Goal: Task Accomplishment & Management: Use online tool/utility

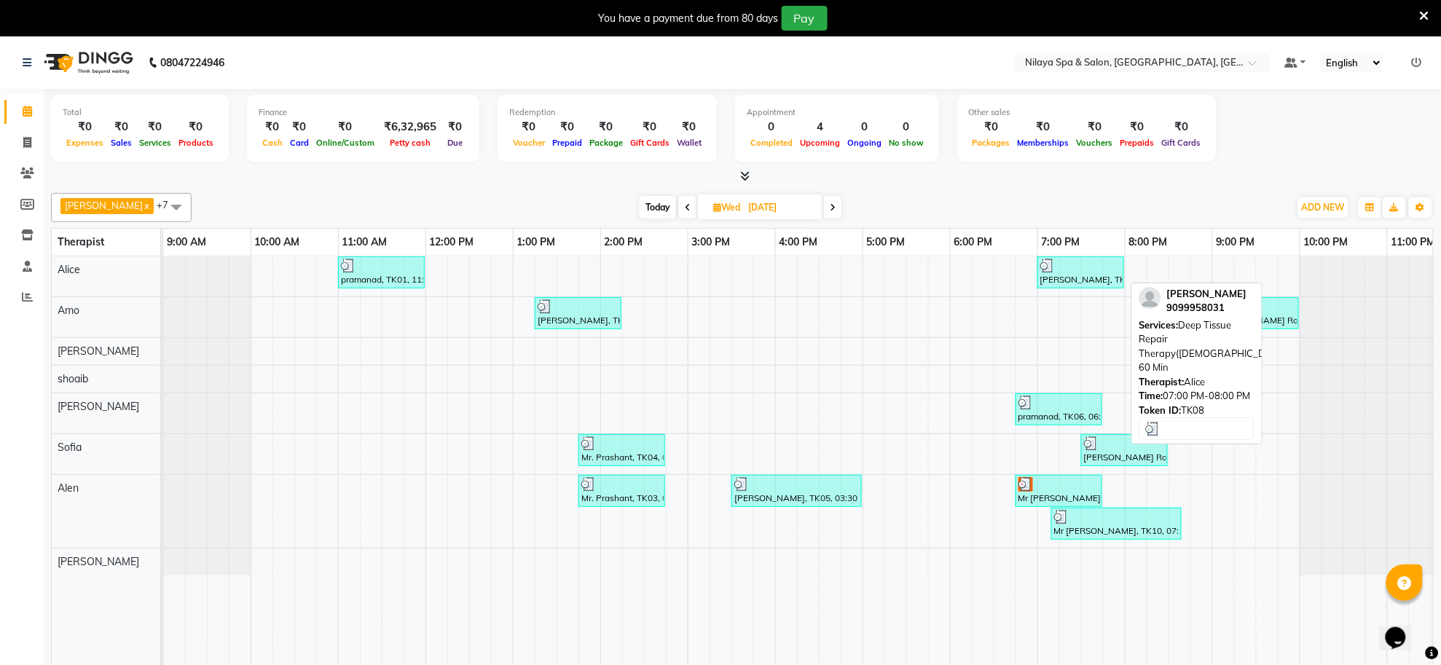
click at [1095, 270] on div at bounding box center [1080, 266] width 81 height 15
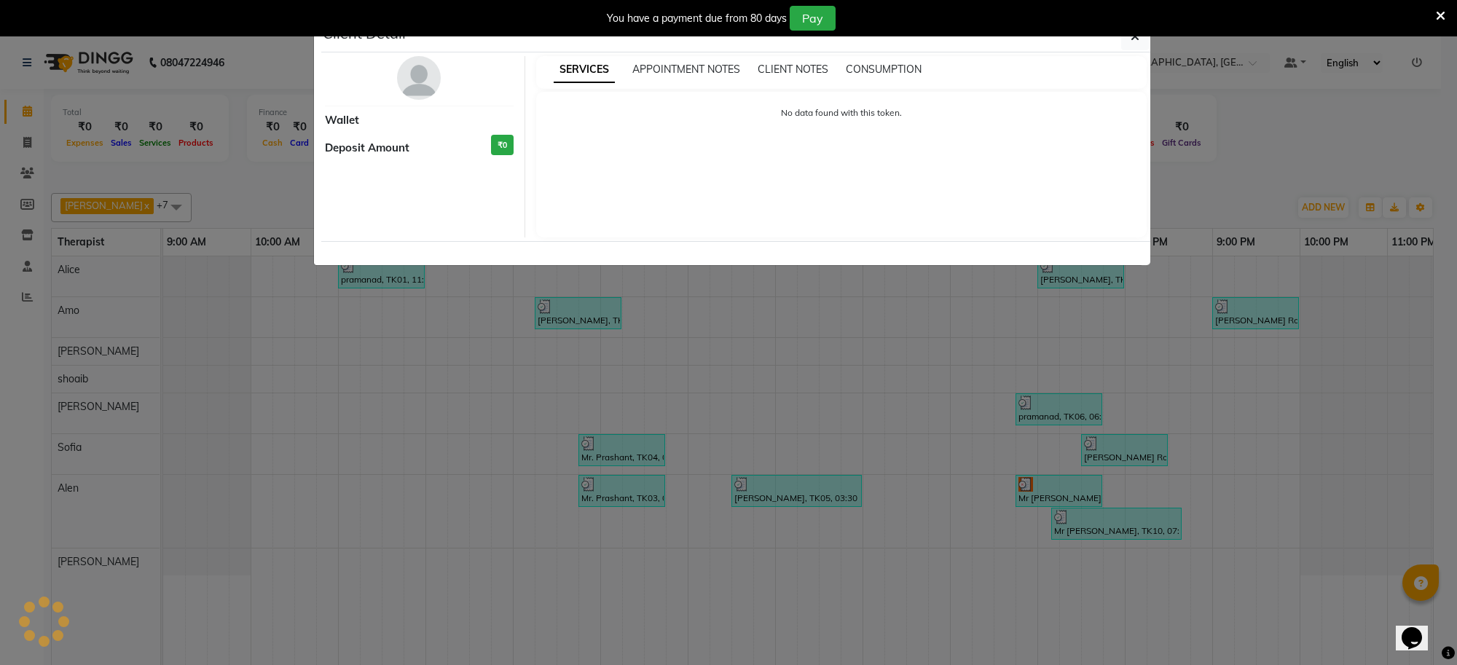
select select "3"
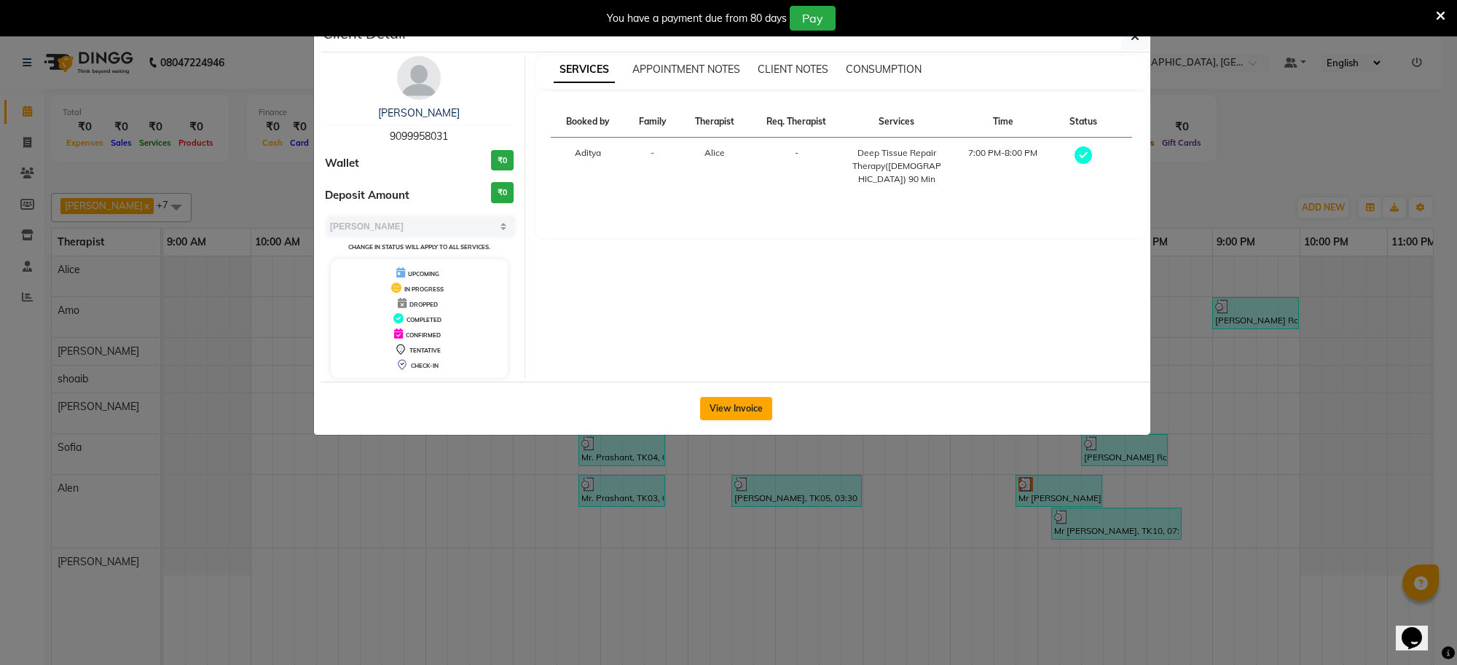
click at [739, 406] on button "View Invoice" at bounding box center [736, 408] width 72 height 23
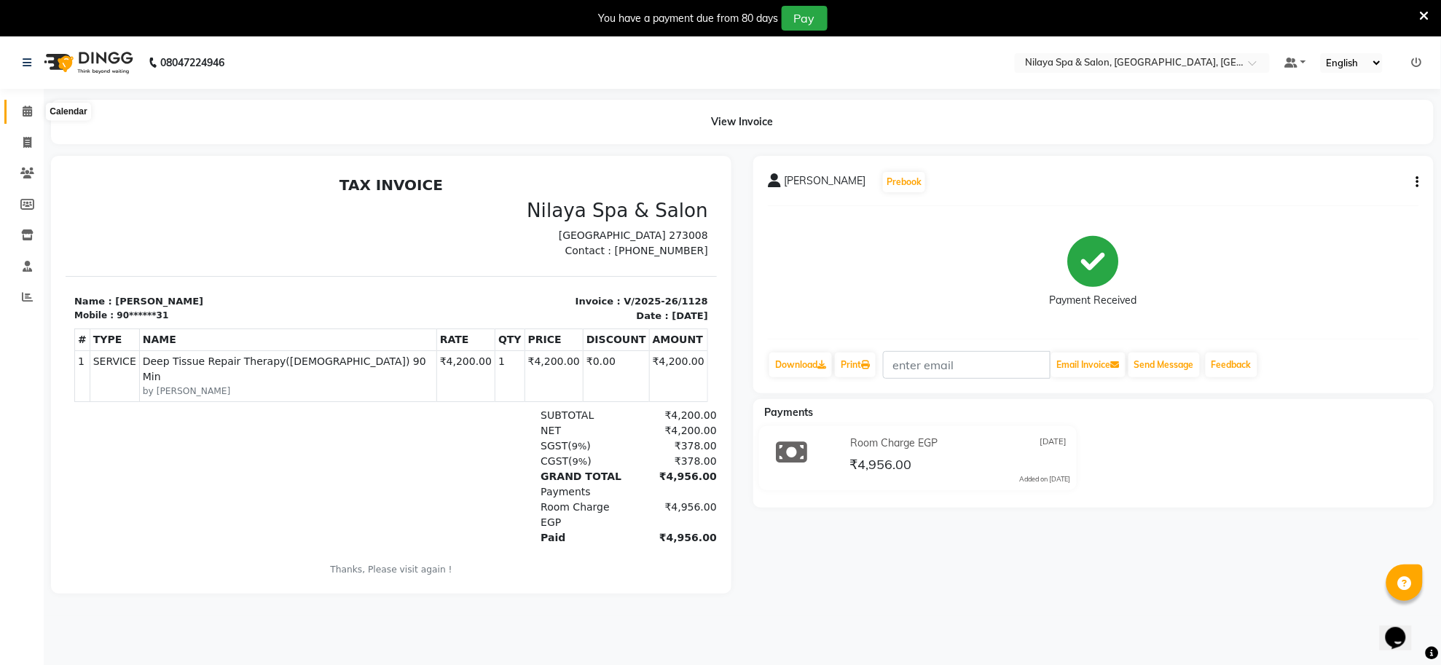
click at [19, 111] on span at bounding box center [27, 111] width 25 height 17
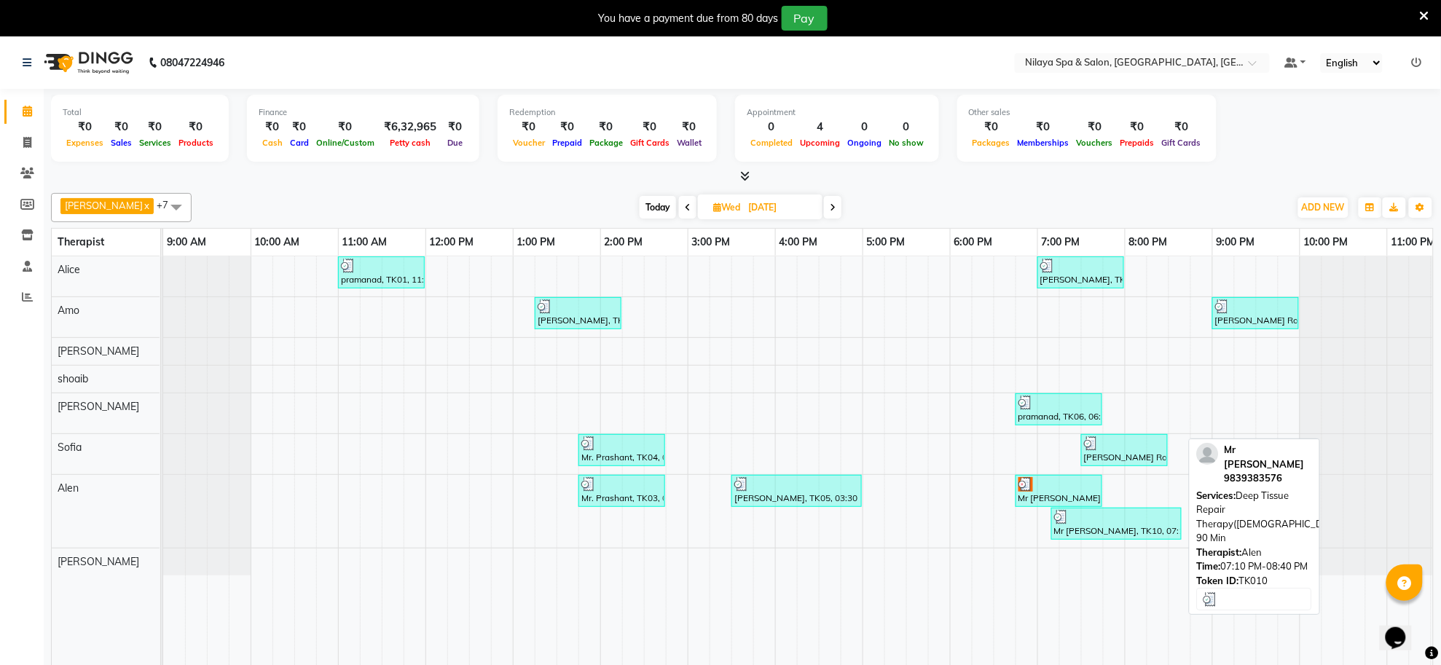
click at [1075, 525] on div at bounding box center [1116, 517] width 125 height 15
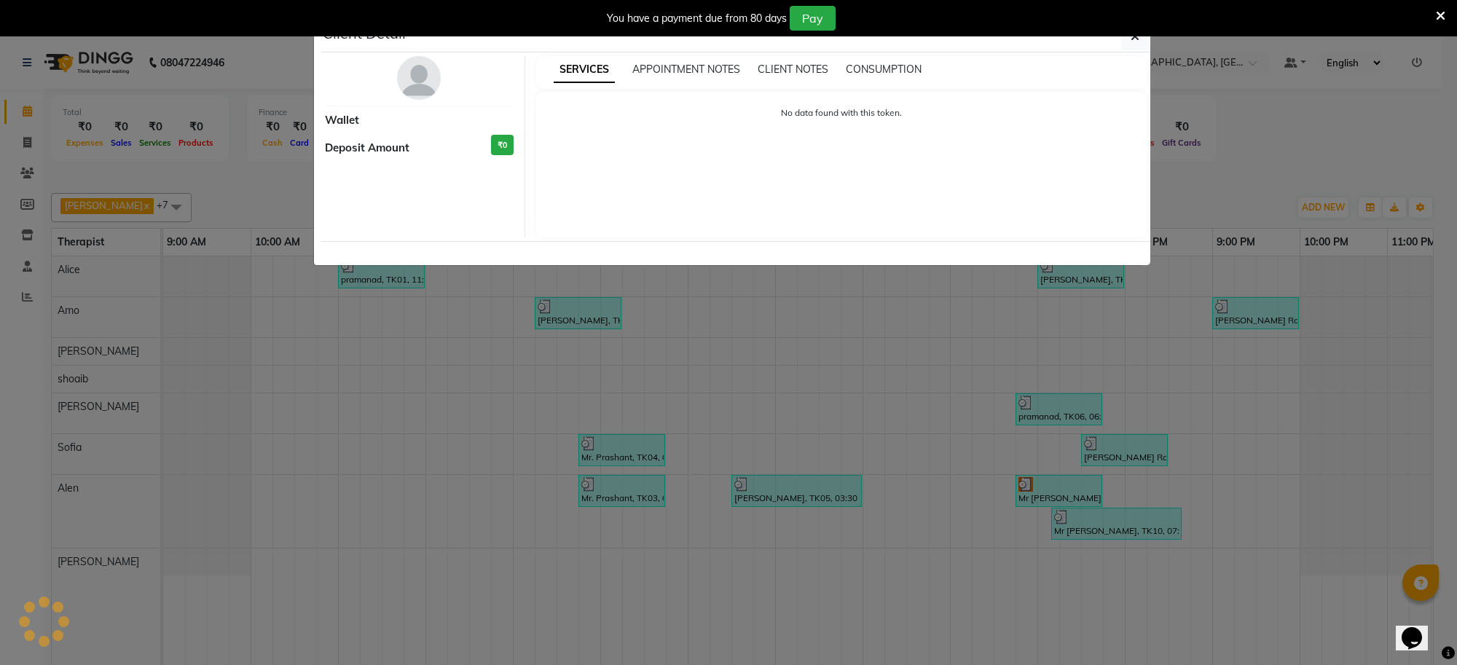
select select "3"
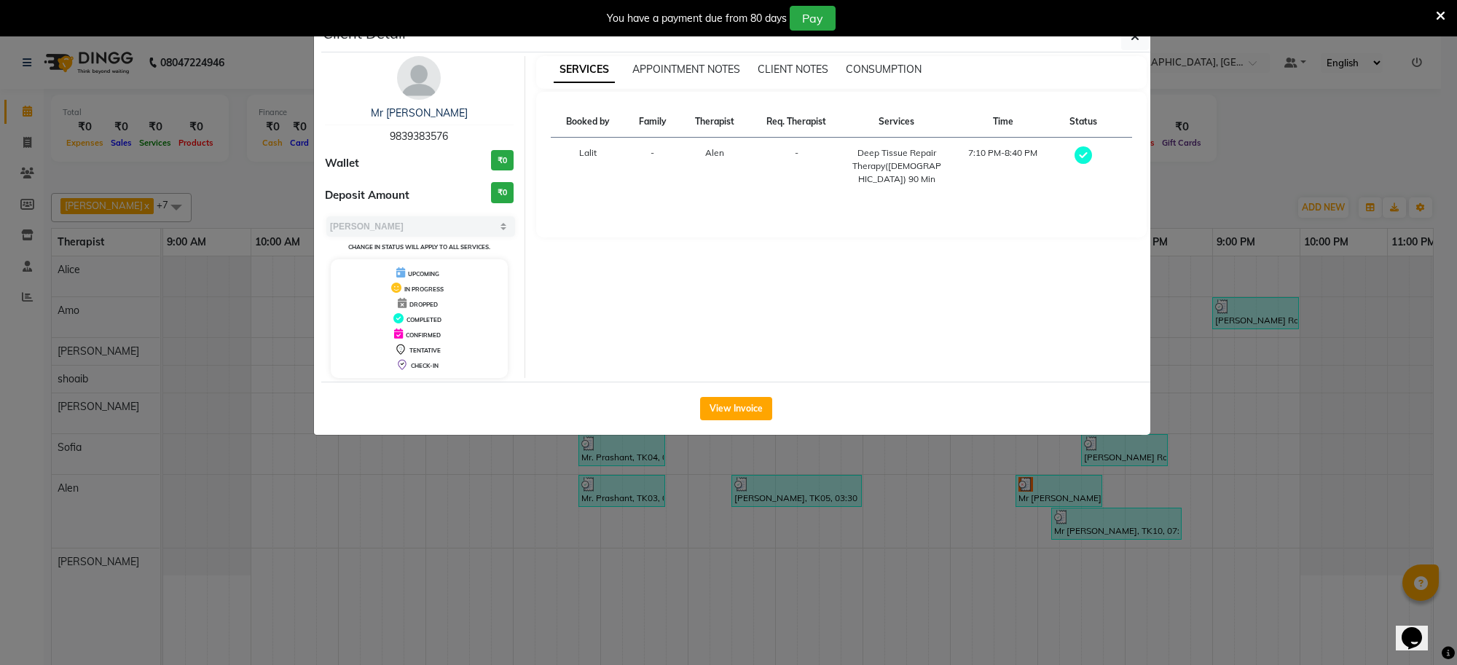
click at [737, 395] on div "View Invoice" at bounding box center [735, 408] width 829 height 53
click at [737, 417] on button "View Invoice" at bounding box center [736, 408] width 72 height 23
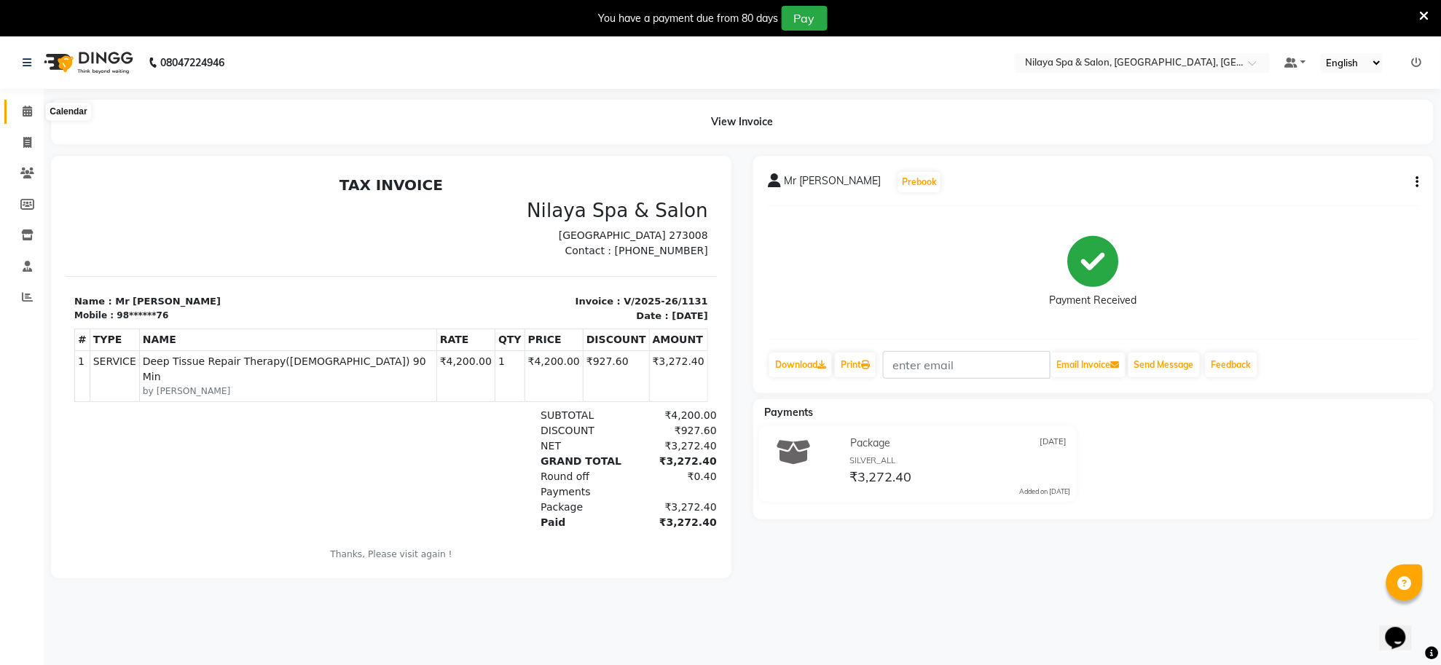
click at [23, 114] on icon at bounding box center [27, 111] width 9 height 11
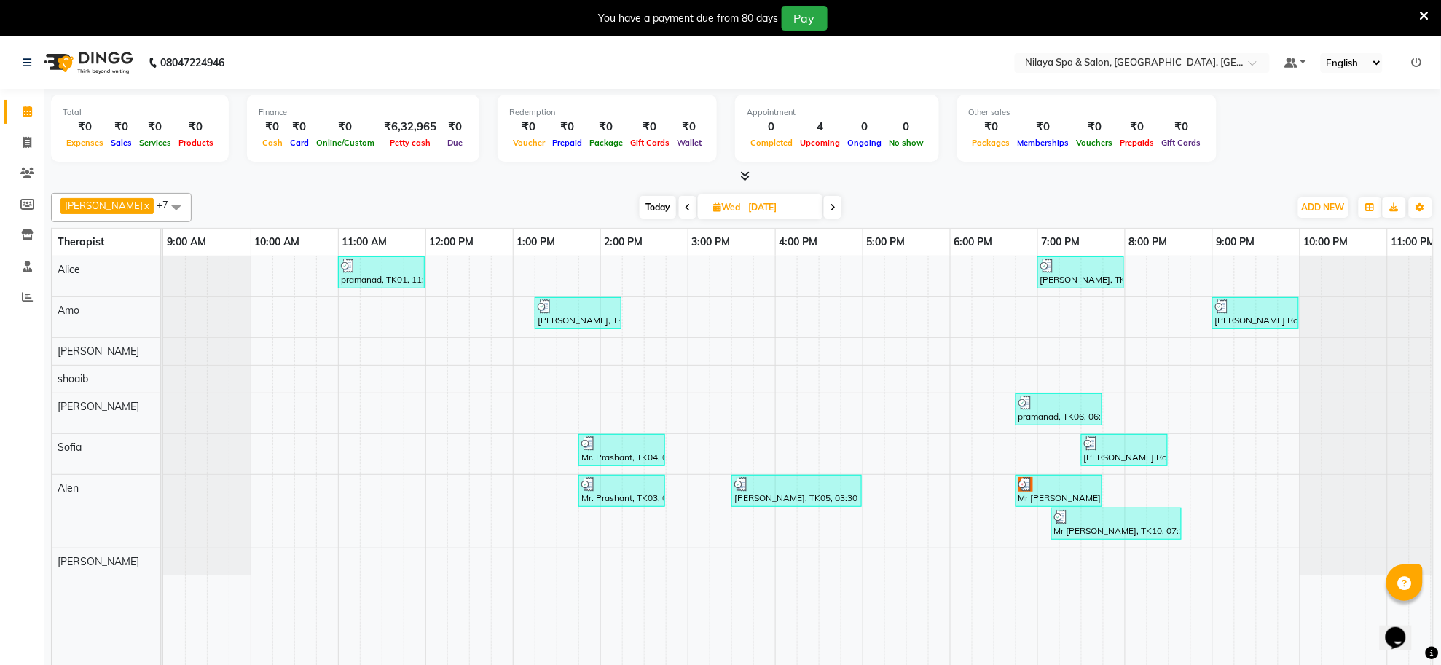
click at [640, 205] on span "Today" at bounding box center [658, 207] width 36 height 23
type input "[DATE]"
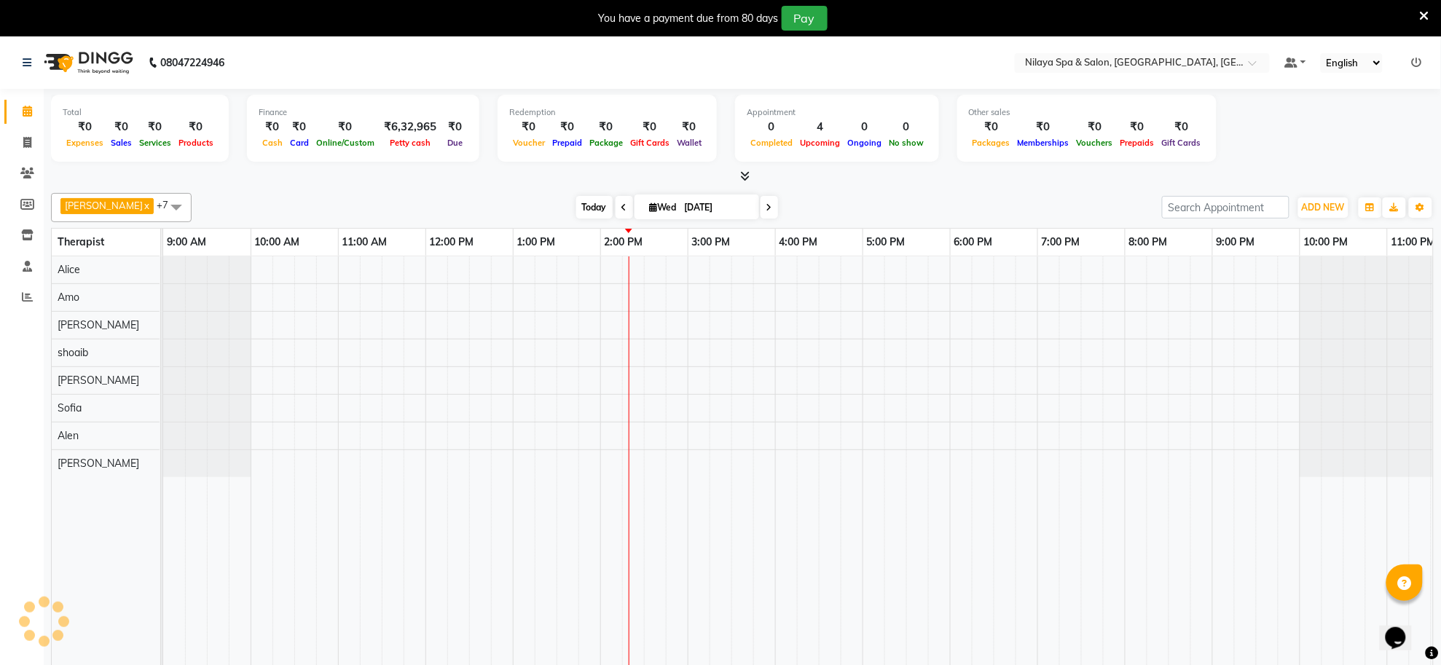
scroll to position [0, 41]
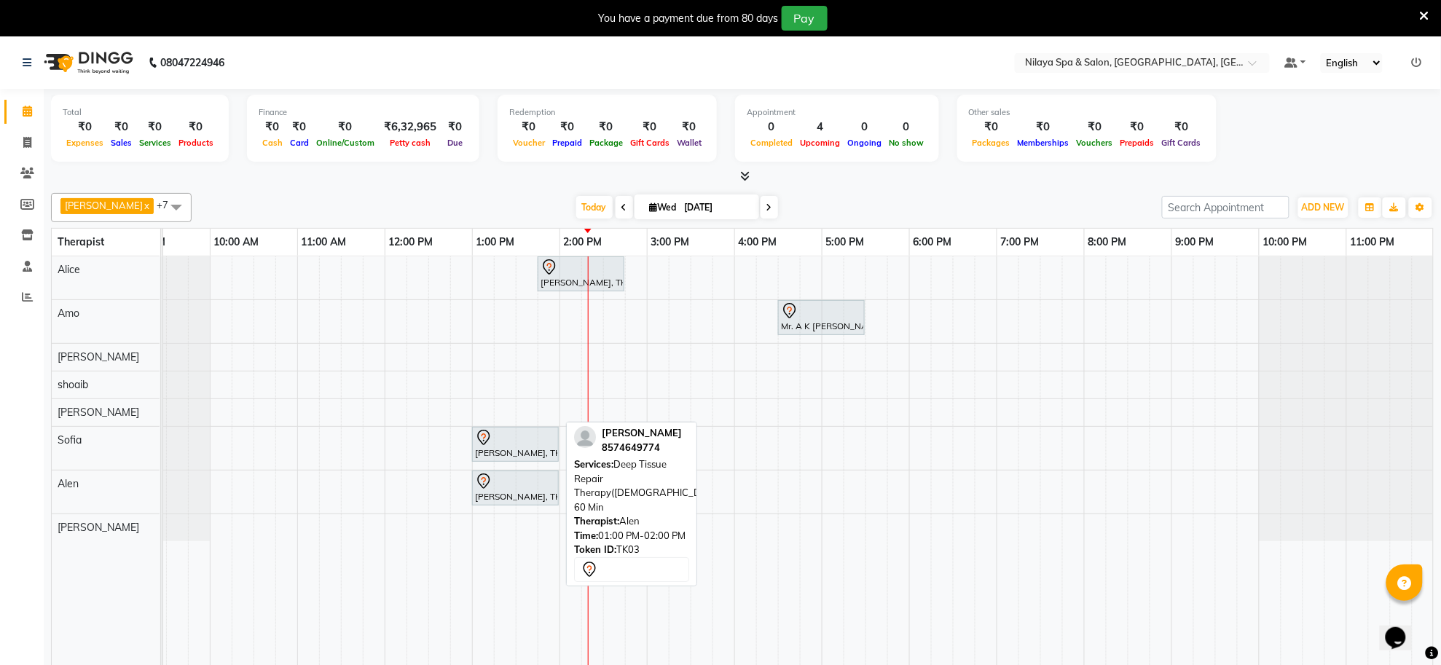
click at [532, 492] on div "[PERSON_NAME], TK03, 01:00 PM-02:00 PM, Deep Tissue Repair Therapy([DEMOGRAPHIC…" at bounding box center [516, 488] width 84 height 31
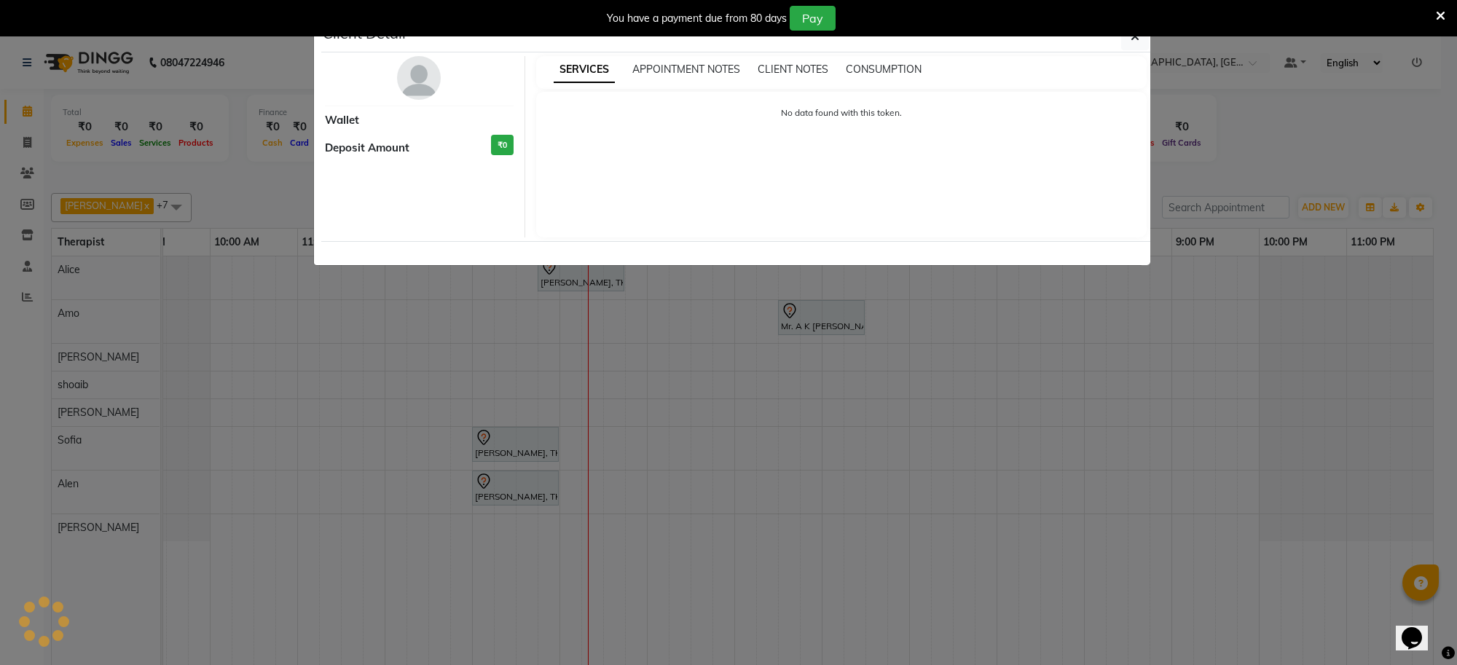
select select "7"
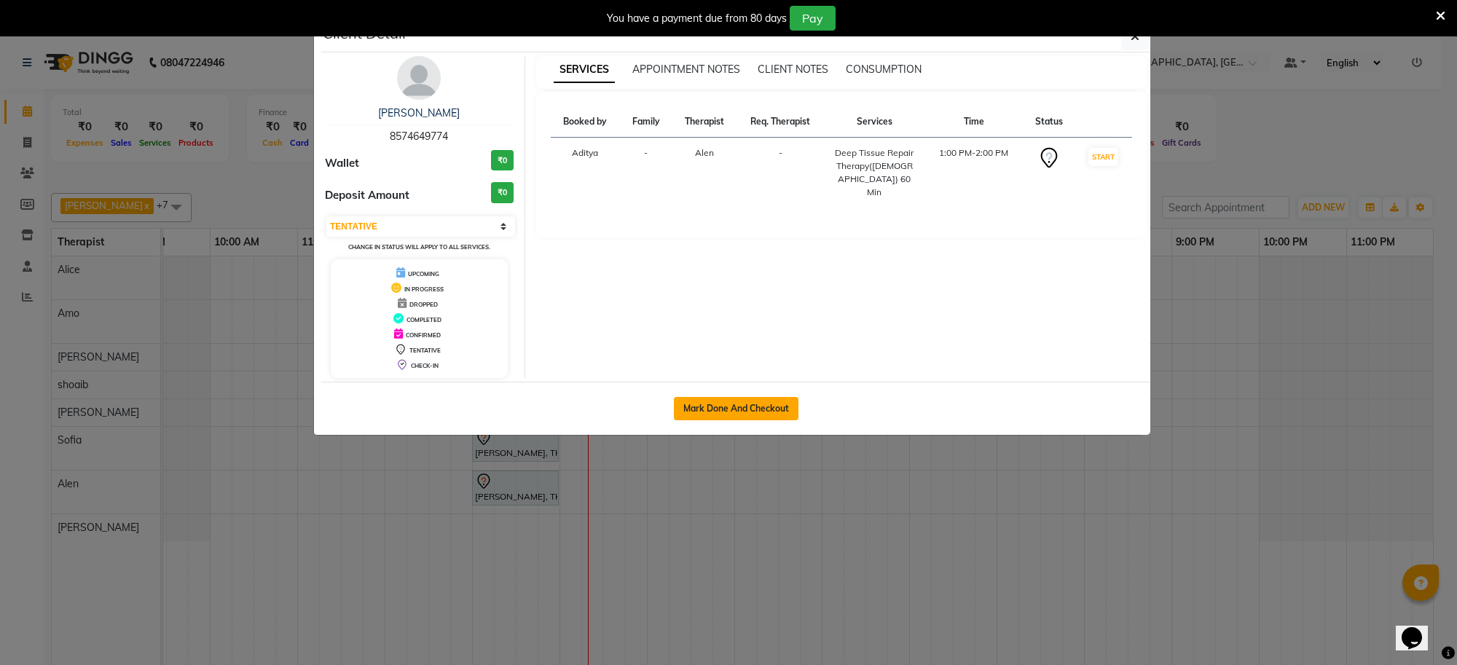
click at [729, 409] on button "Mark Done And Checkout" at bounding box center [736, 408] width 125 height 23
select select "service"
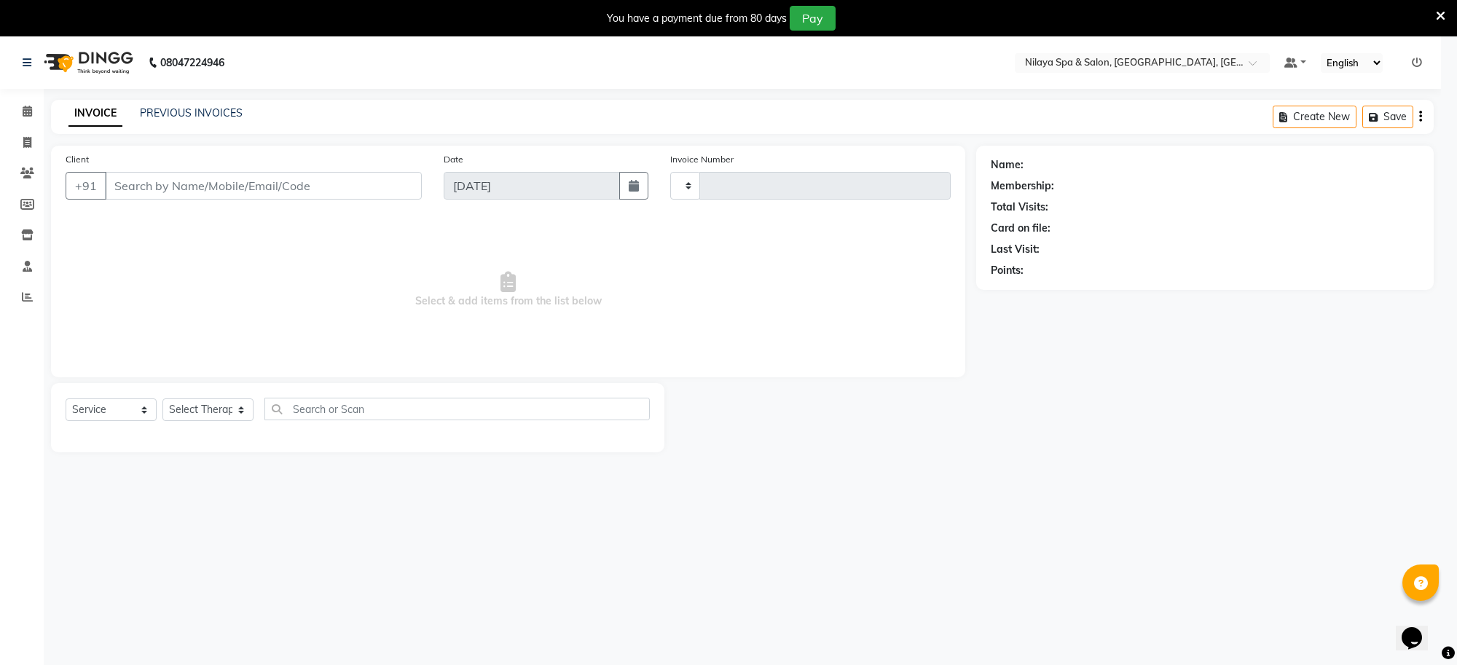
type input "1261"
select select "8283"
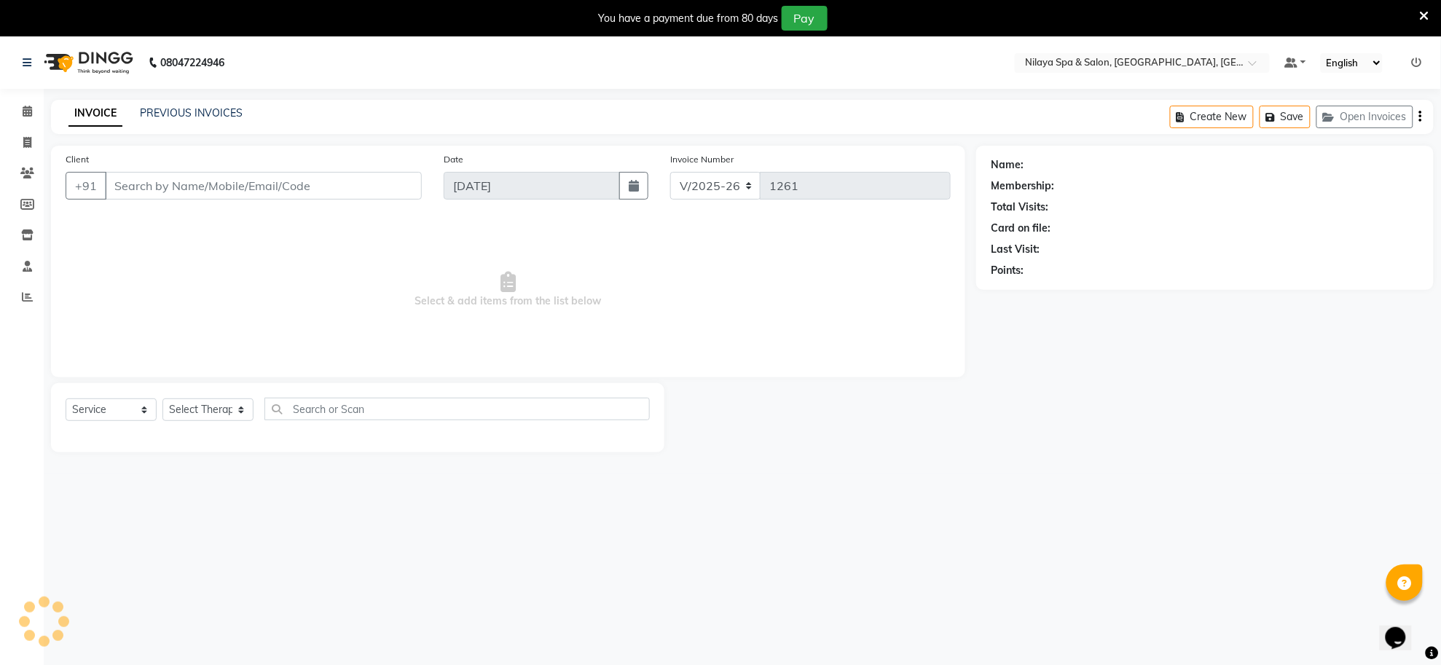
type input "85******74"
select select "84325"
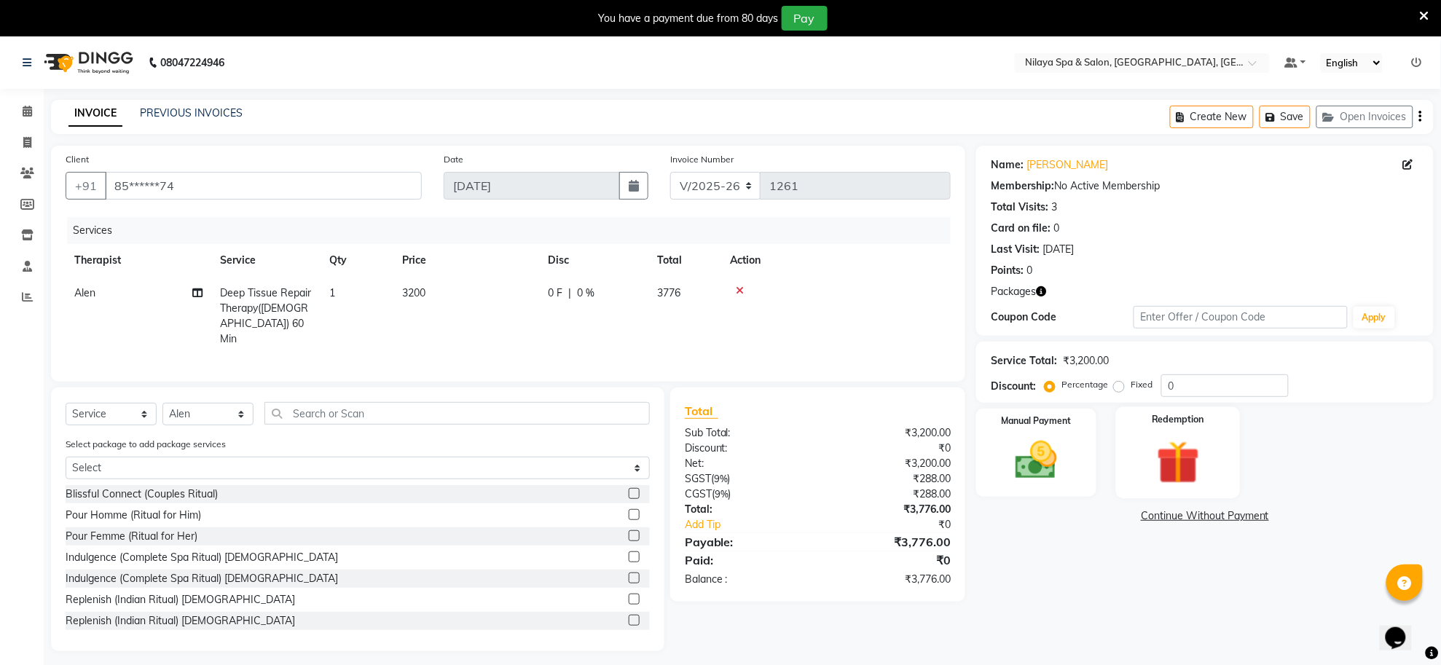
click at [1177, 478] on img at bounding box center [1177, 463] width 71 height 54
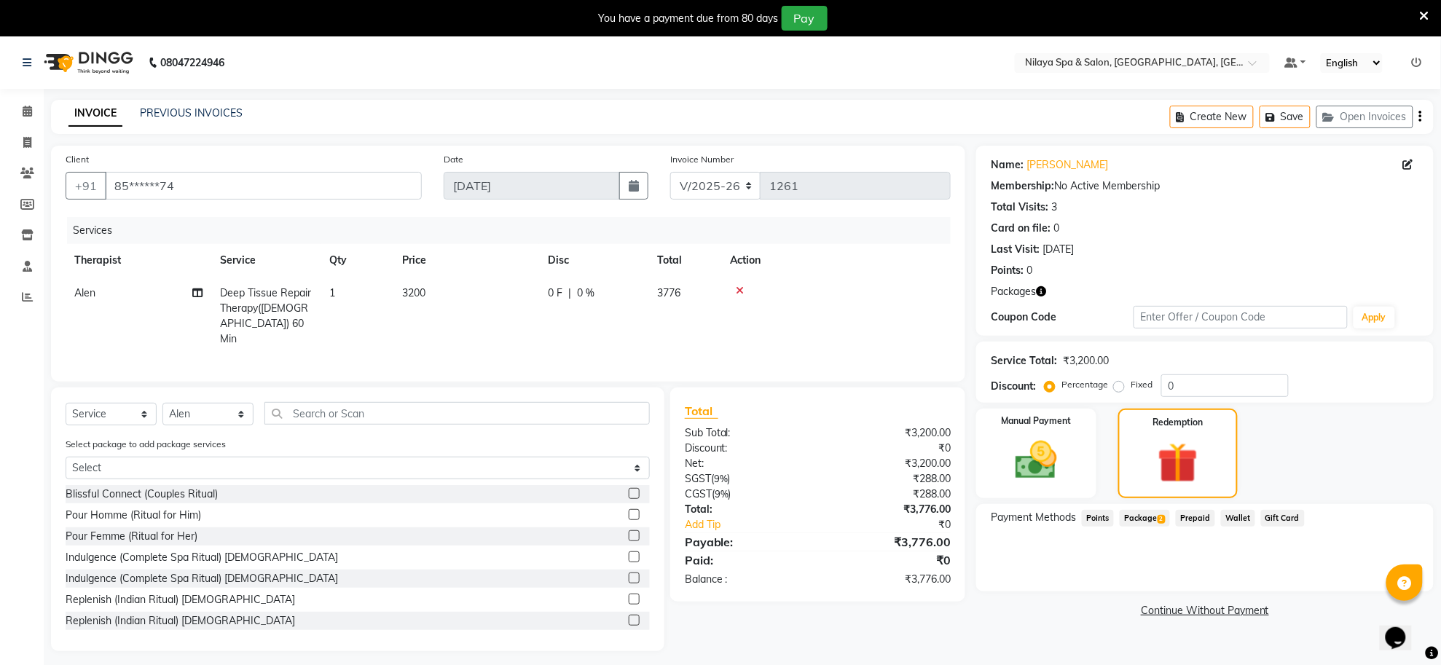
click at [1144, 519] on span "Package 2" at bounding box center [1145, 518] width 50 height 17
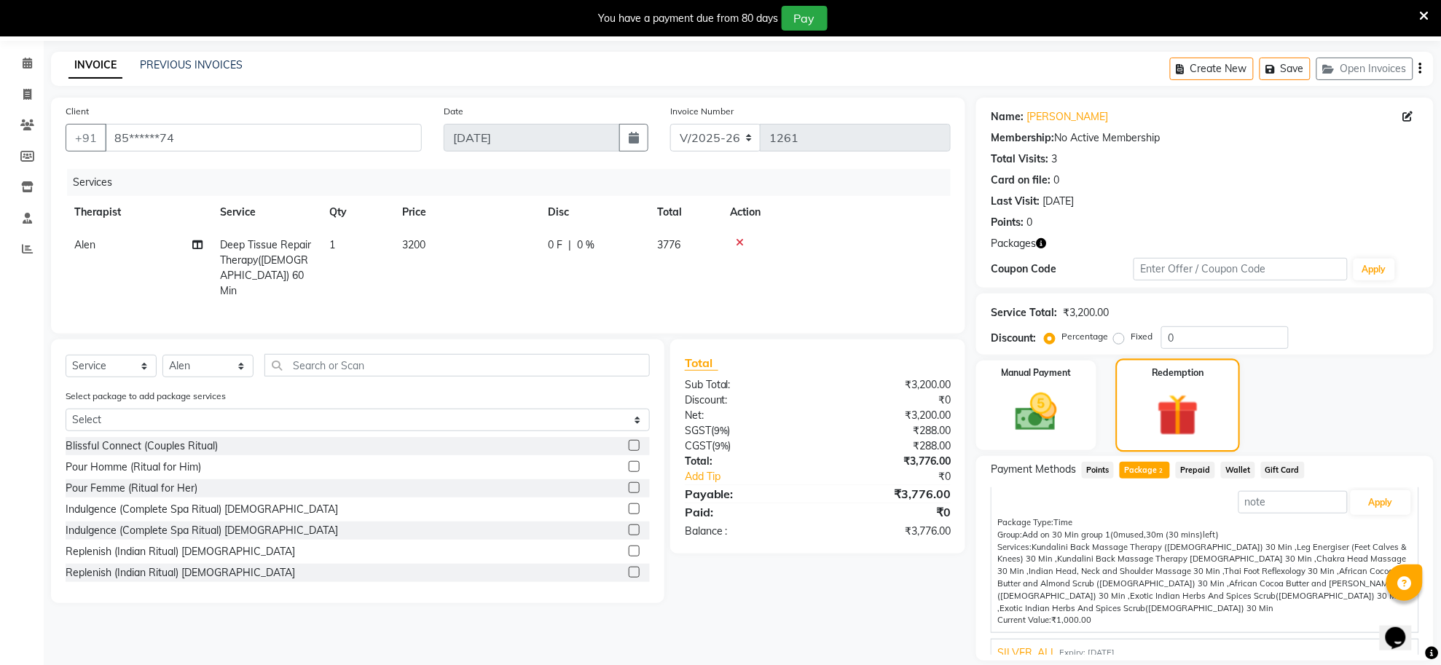
scroll to position [95, 0]
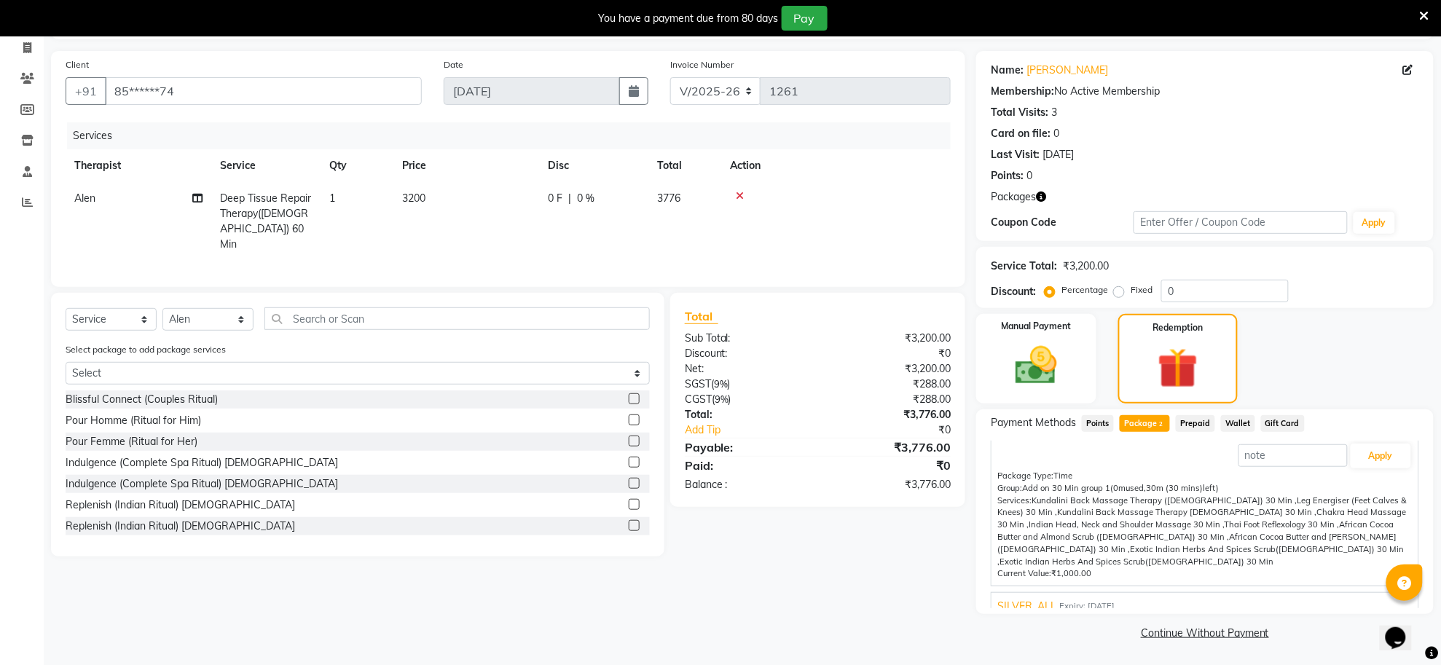
click at [1033, 599] on span "SILVER_ALL" at bounding box center [1026, 606] width 59 height 15
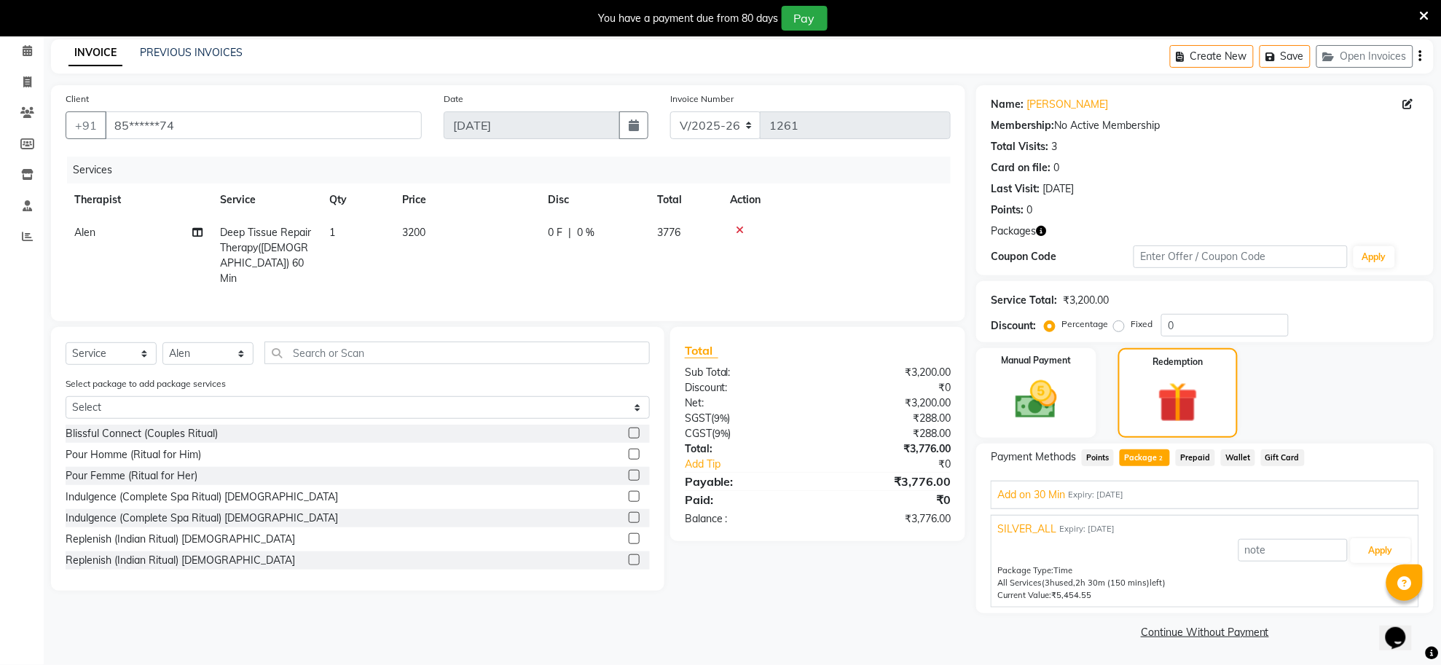
scroll to position [60, 0]
click at [1375, 557] on button "Apply" at bounding box center [1381, 551] width 60 height 25
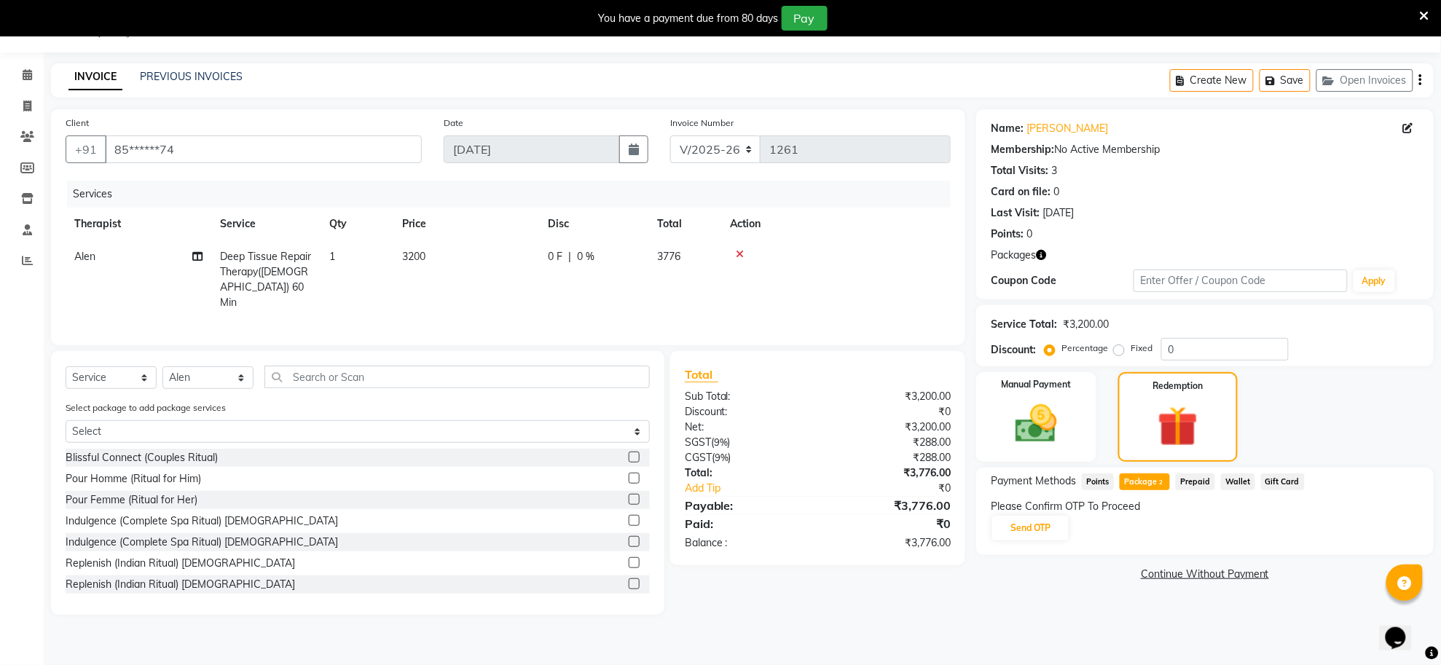
scroll to position [36, 0]
click at [1028, 535] on button "Send OTP" at bounding box center [1030, 528] width 76 height 25
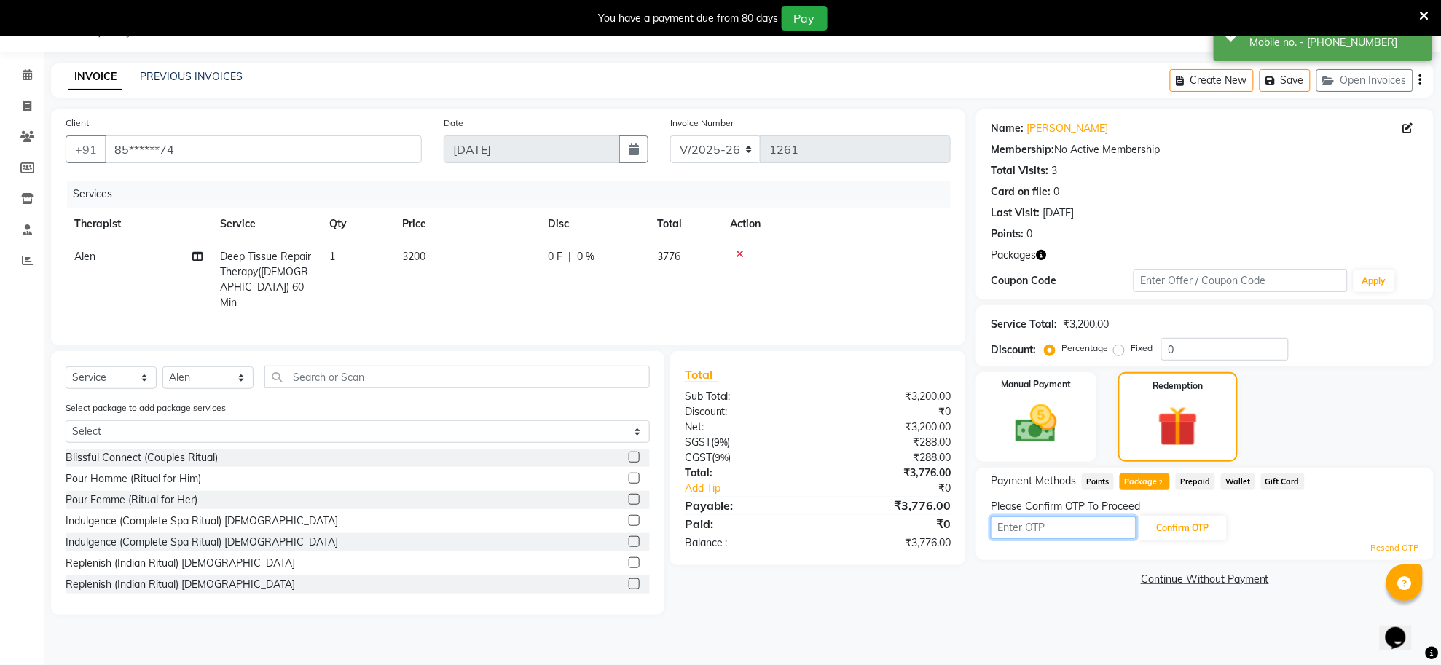
click at [1071, 522] on input "text" at bounding box center [1064, 528] width 146 height 23
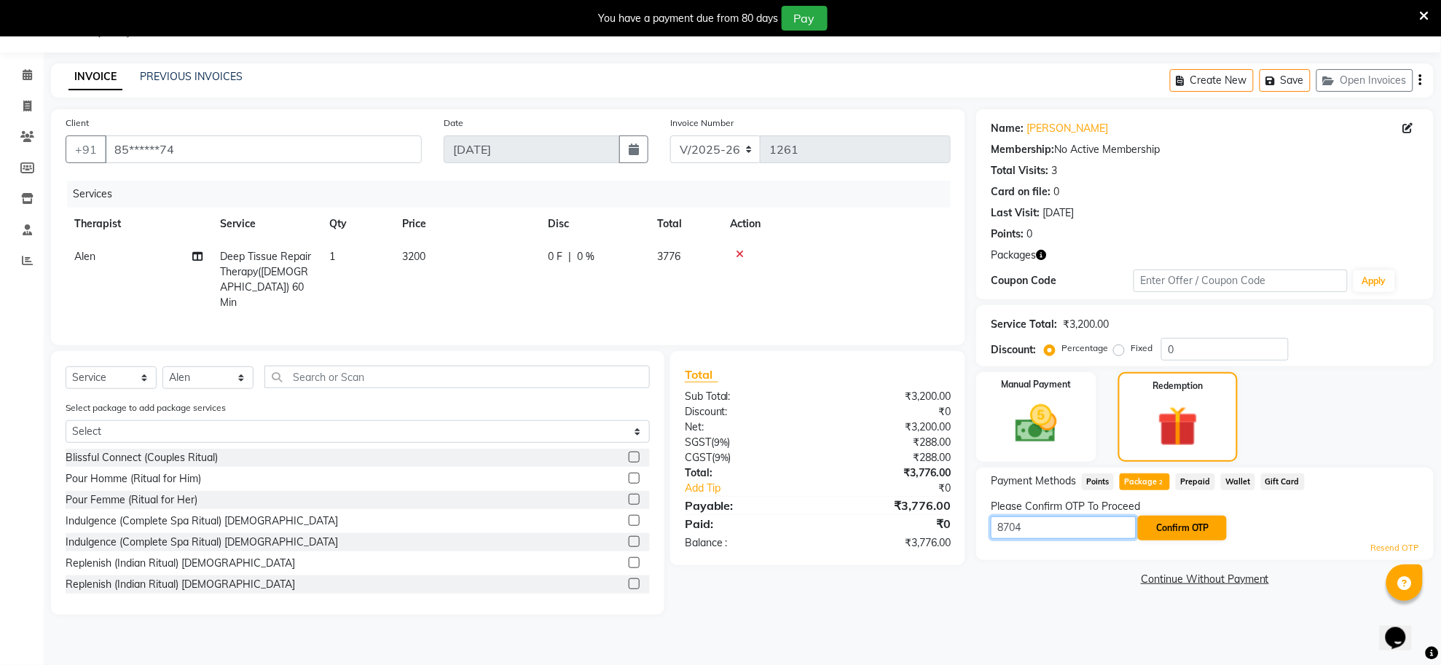
type input "8704"
click at [1175, 525] on button "Confirm OTP" at bounding box center [1182, 528] width 89 height 25
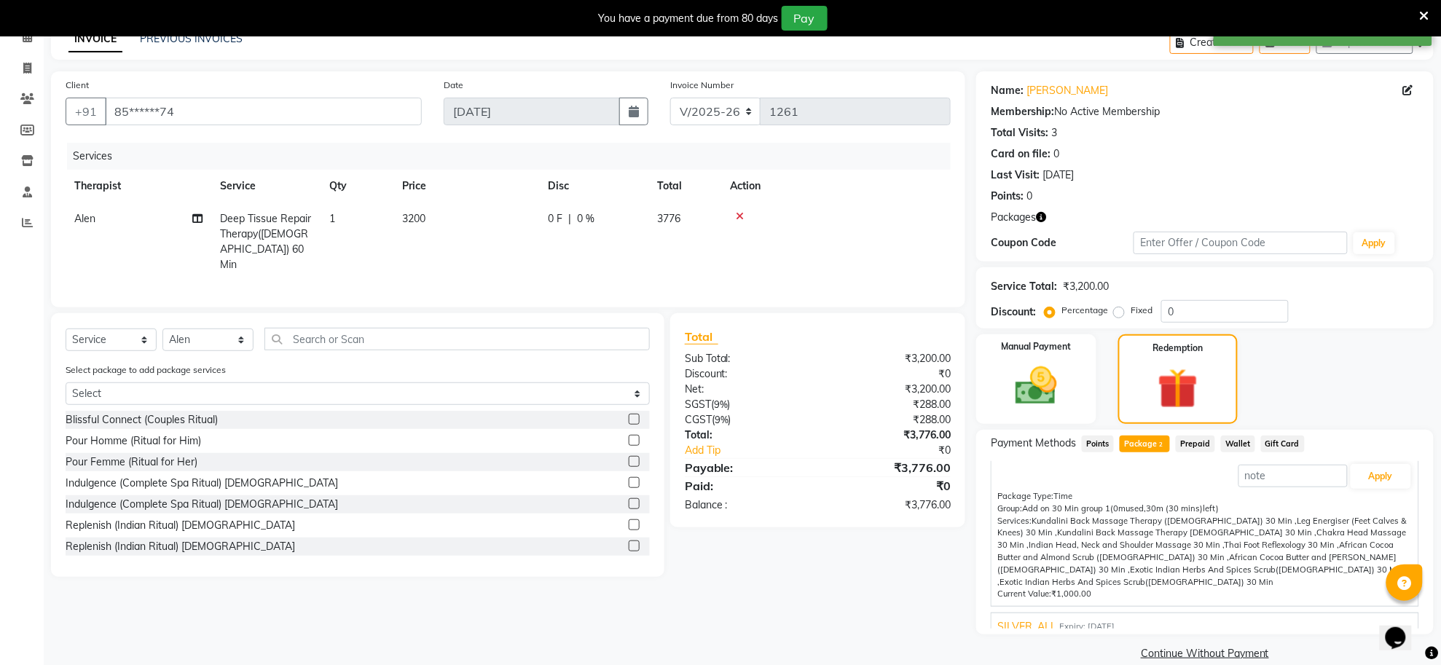
scroll to position [95, 0]
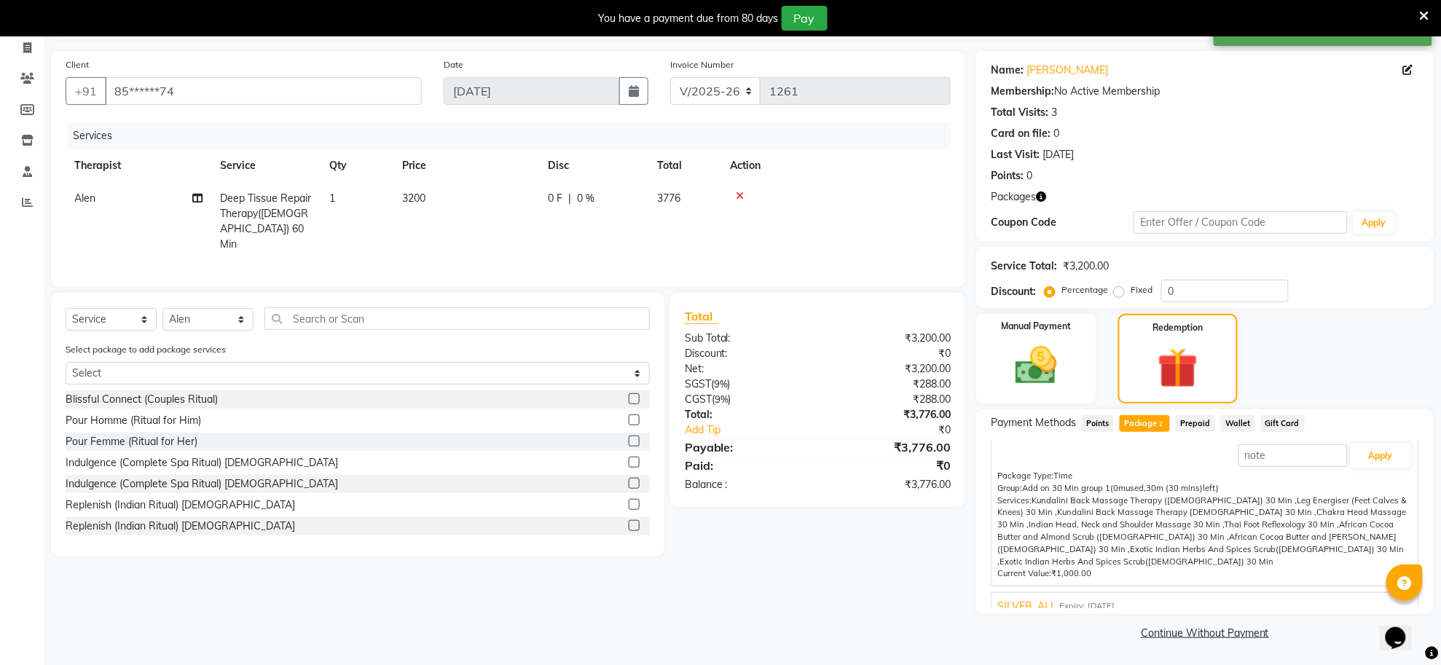
click at [1029, 599] on span "SILVER_ALL" at bounding box center [1026, 606] width 59 height 15
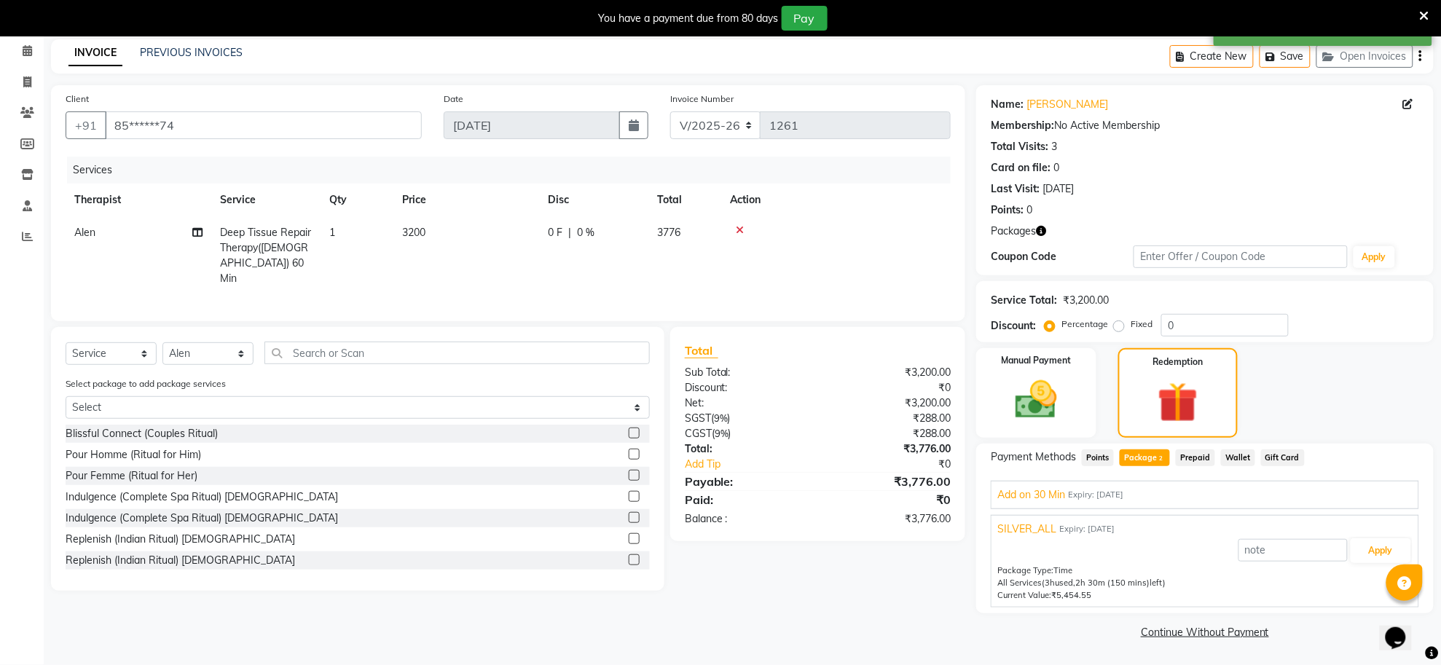
scroll to position [60, 0]
click at [1377, 556] on button "Apply" at bounding box center [1381, 551] width 60 height 25
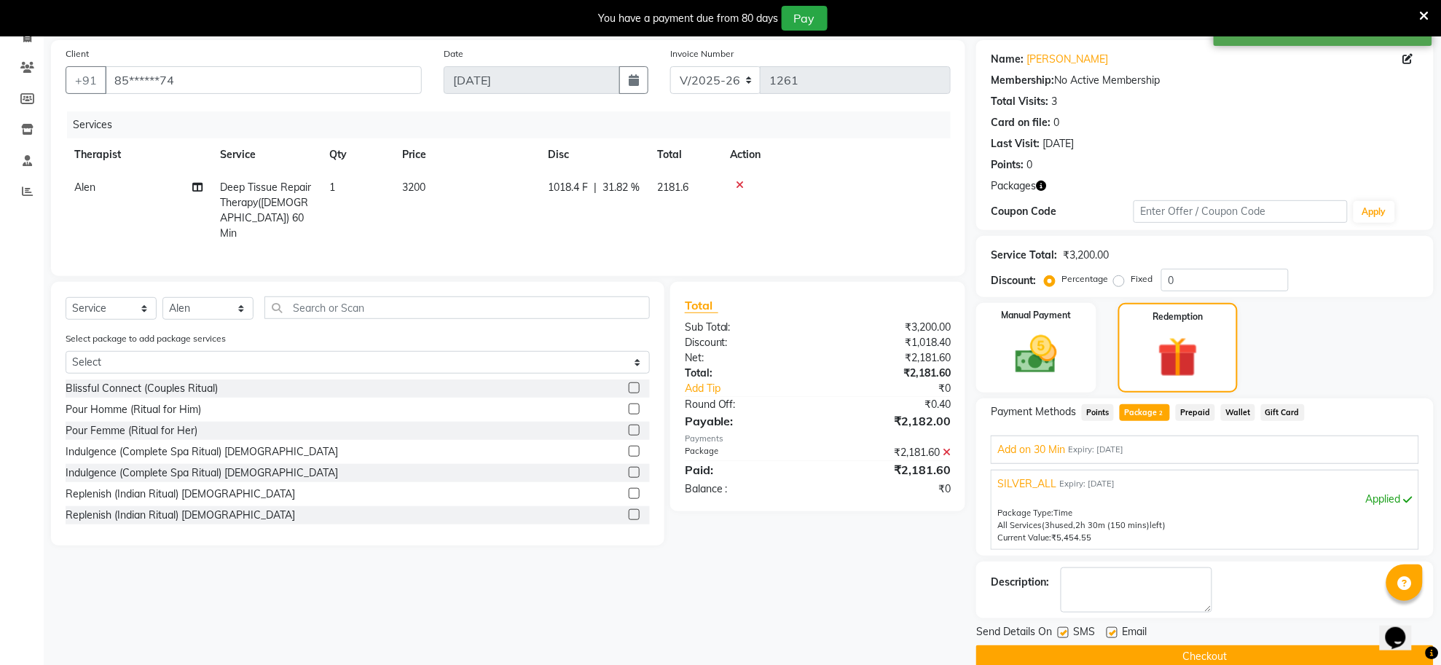
scroll to position [131, 0]
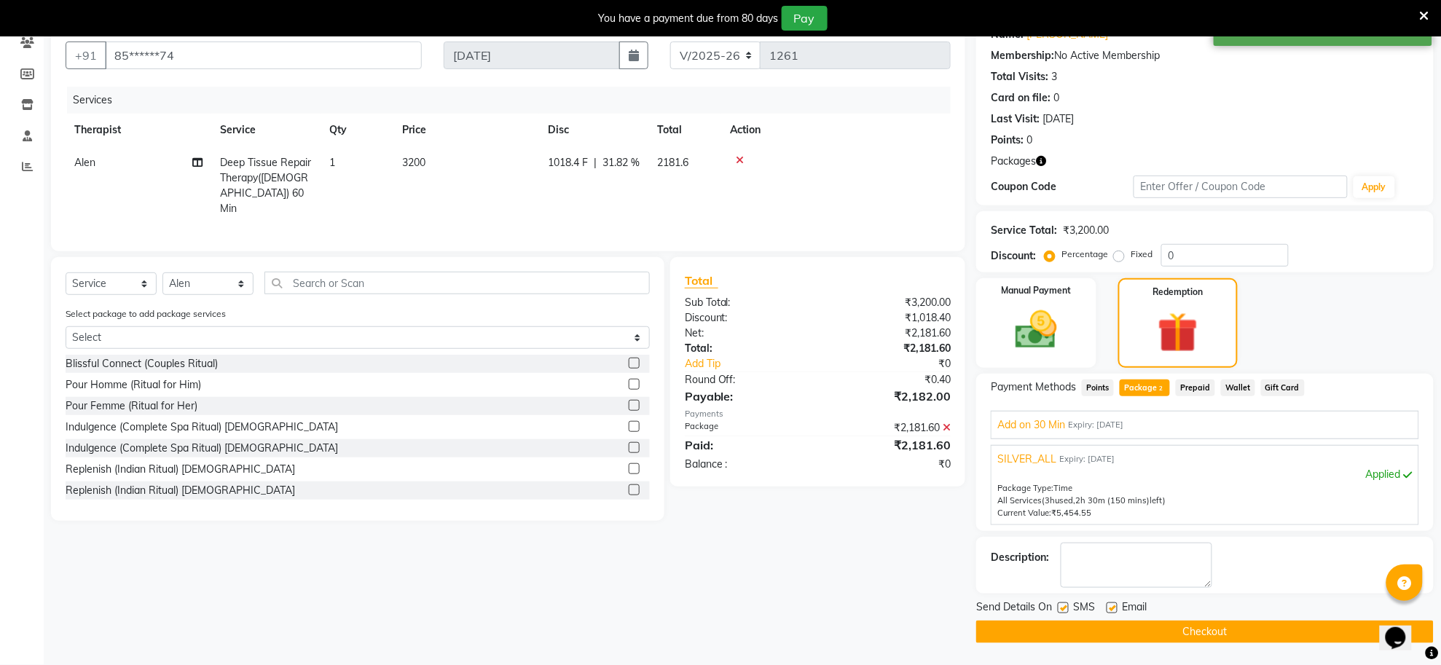
click at [1192, 625] on button "Checkout" at bounding box center [1205, 632] width 458 height 23
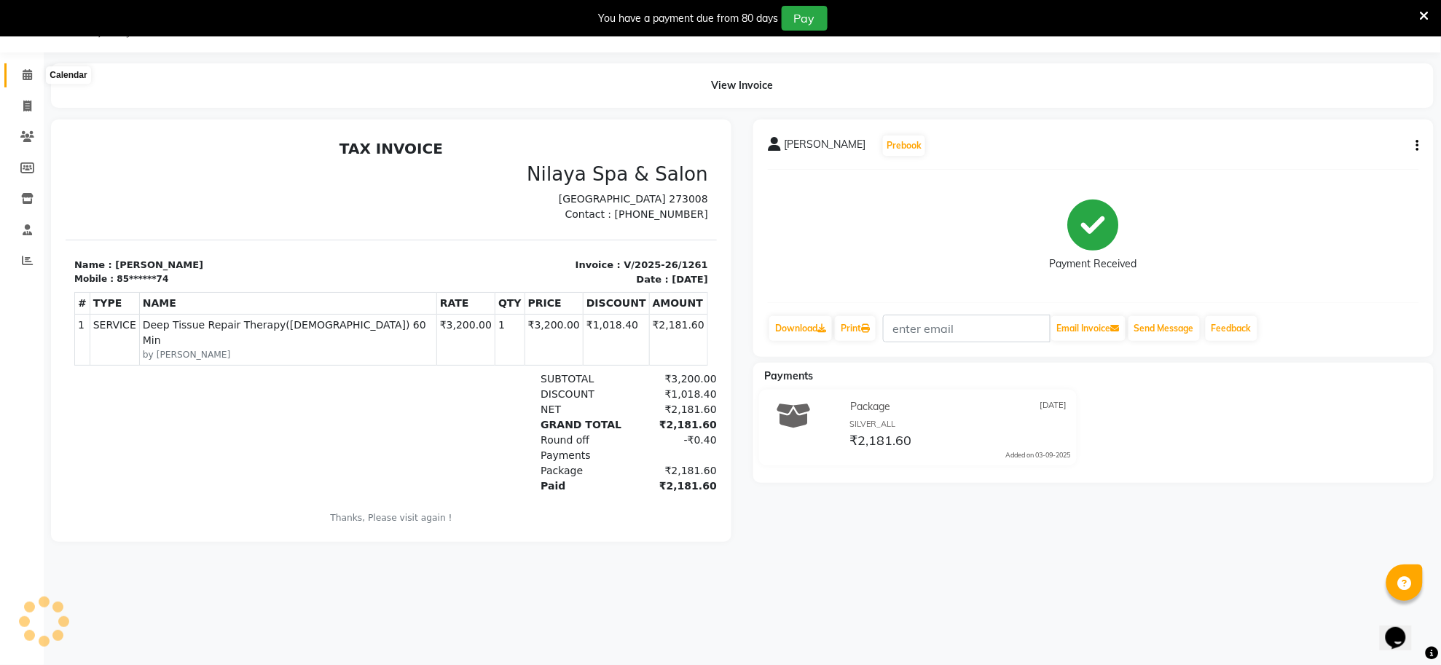
click at [19, 74] on span at bounding box center [27, 75] width 25 height 17
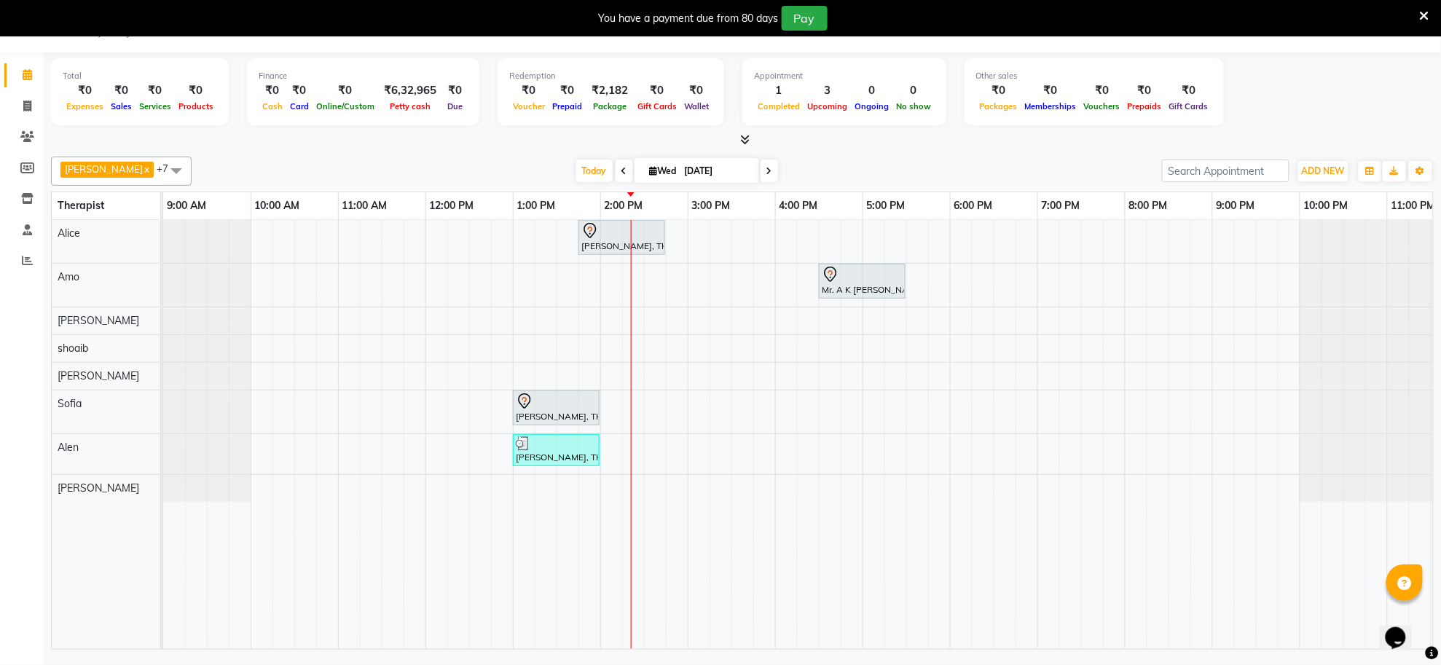
click at [657, 169] on span "Wed" at bounding box center [663, 170] width 34 height 11
select select "9"
select select "2025"
click at [598, 219] on span "Previous month" at bounding box center [599, 216] width 6 height 6
select select "8"
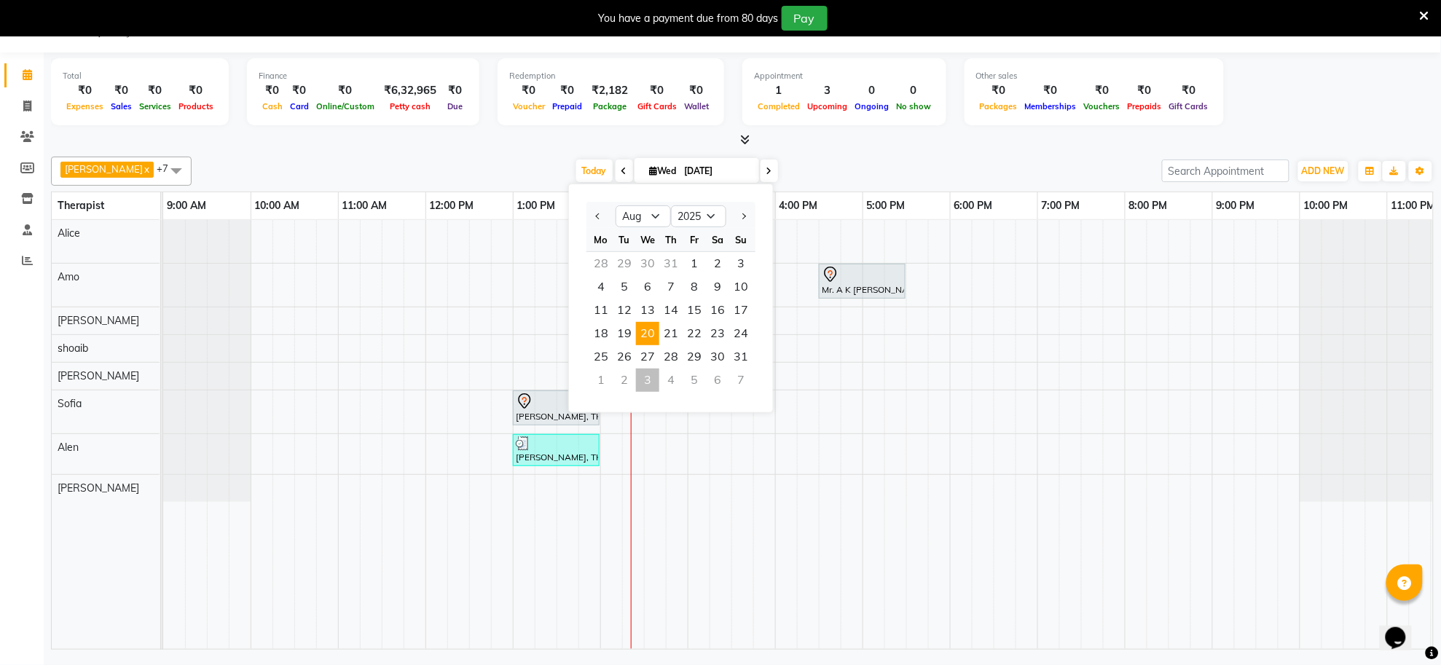
click at [650, 333] on span "20" at bounding box center [647, 333] width 23 height 23
type input "[DATE]"
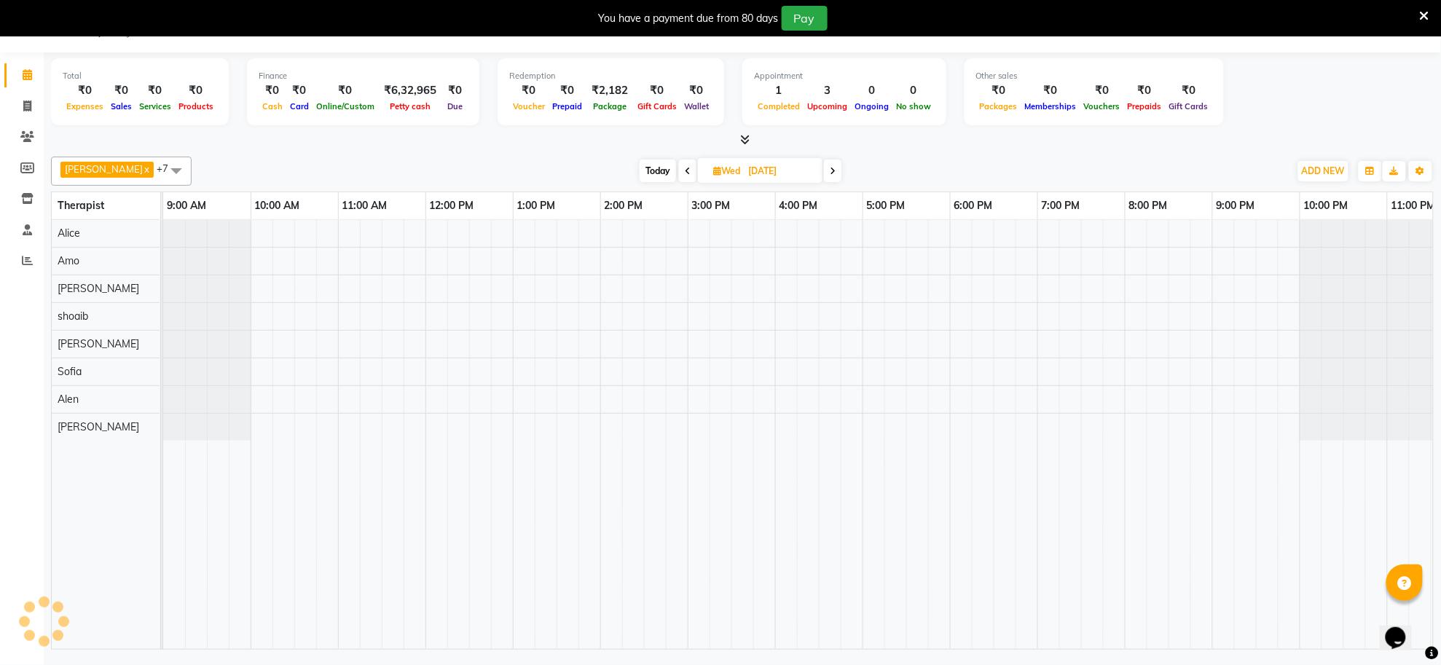
scroll to position [0, 41]
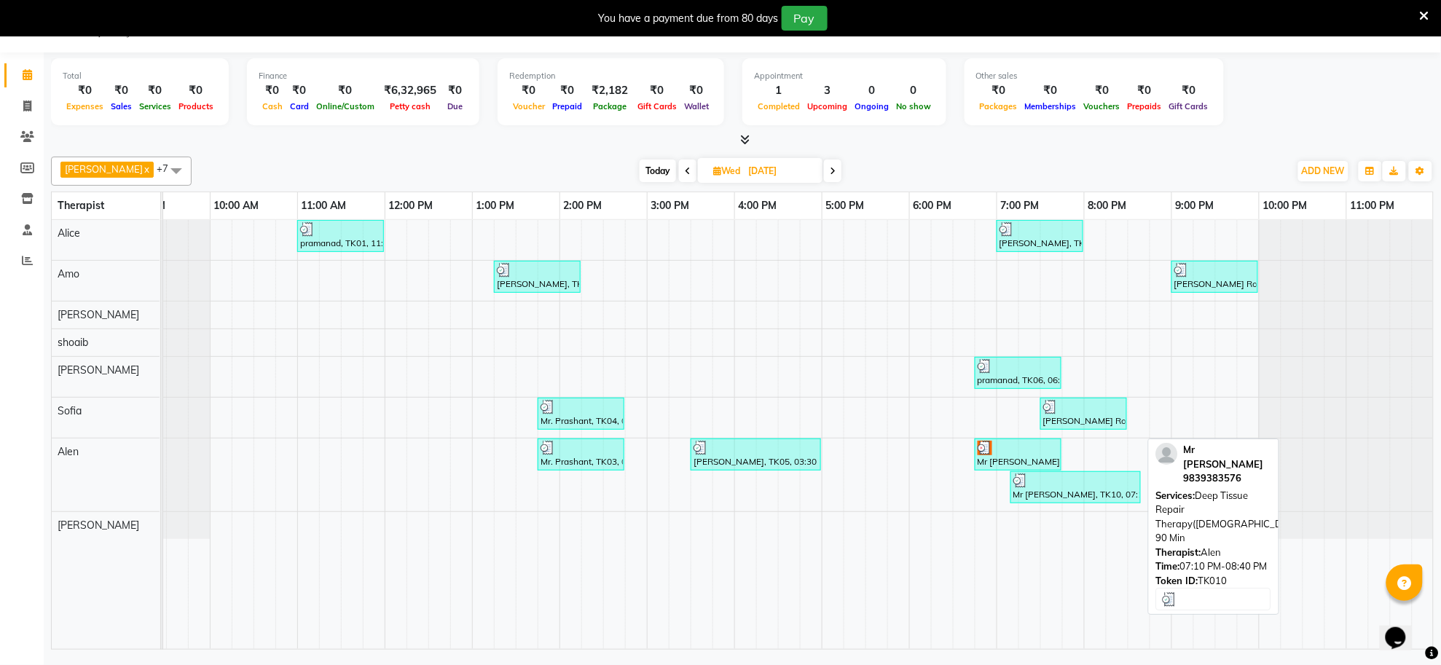
click at [1031, 486] on div at bounding box center [1075, 481] width 125 height 15
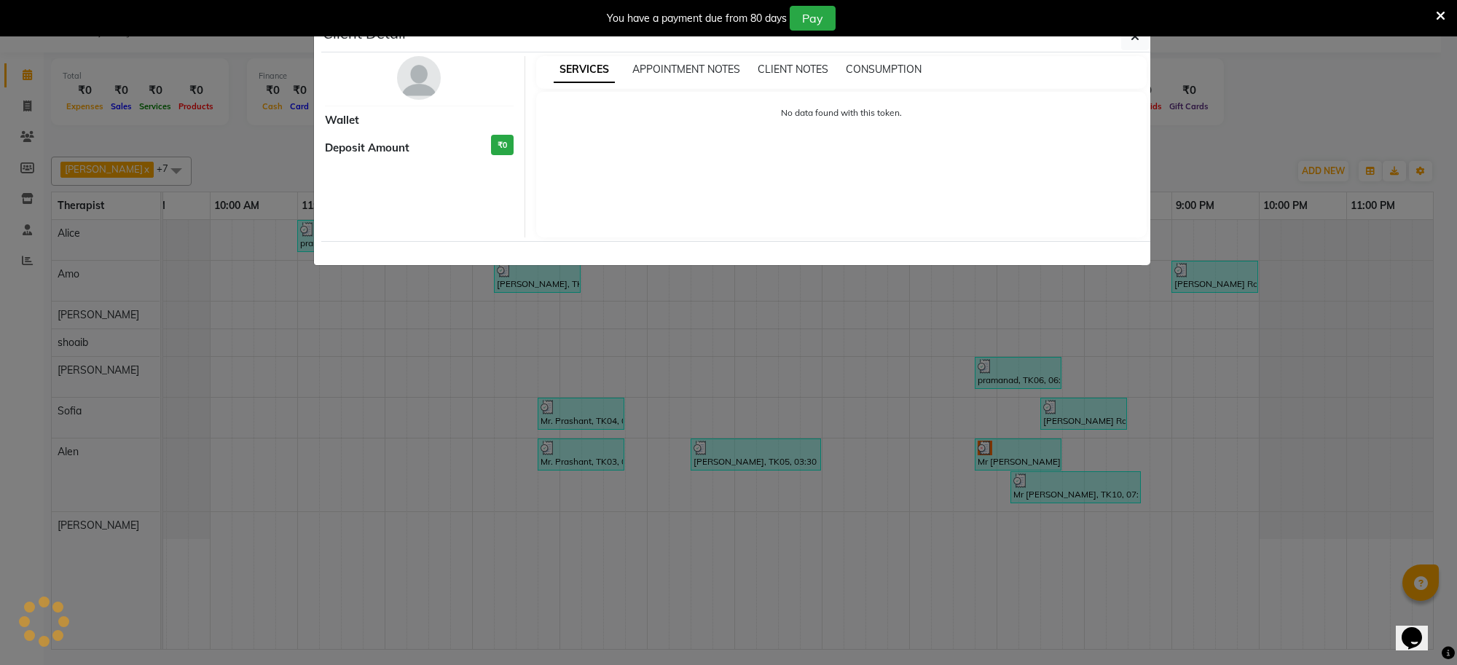
select select "3"
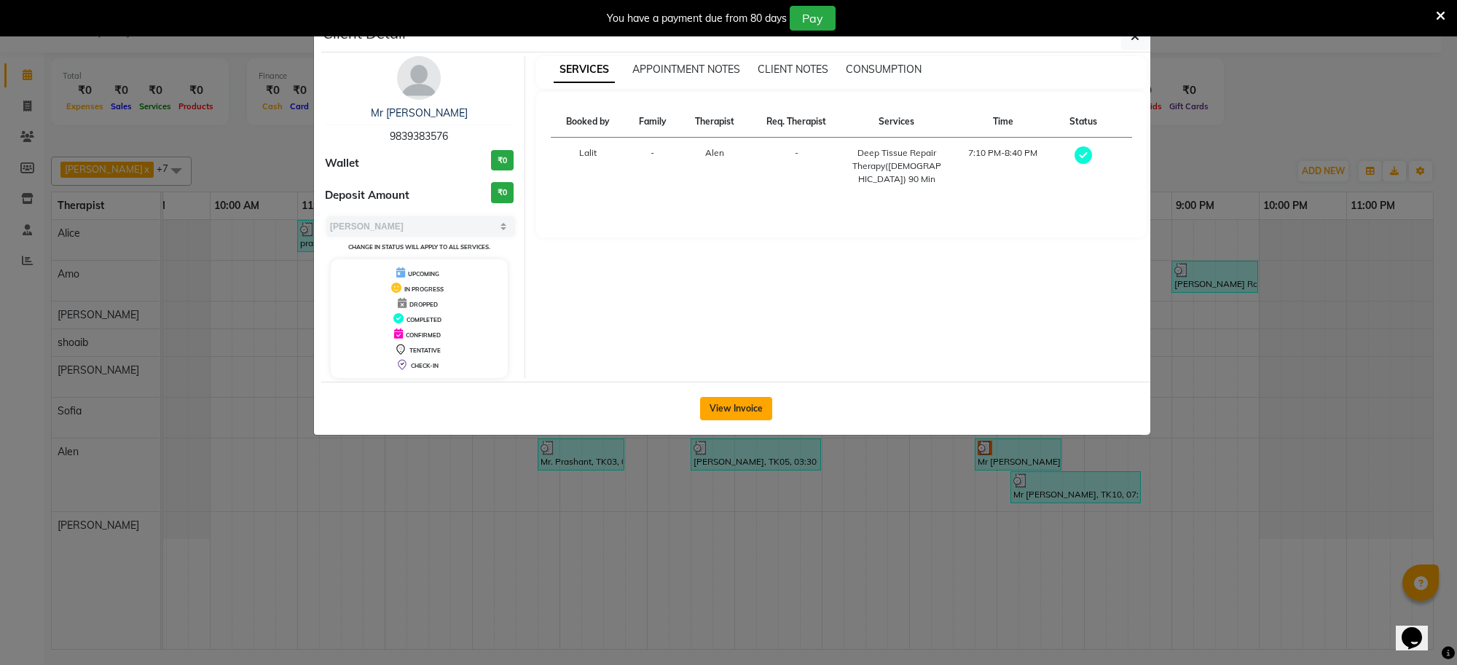
click at [749, 409] on button "View Invoice" at bounding box center [736, 408] width 72 height 23
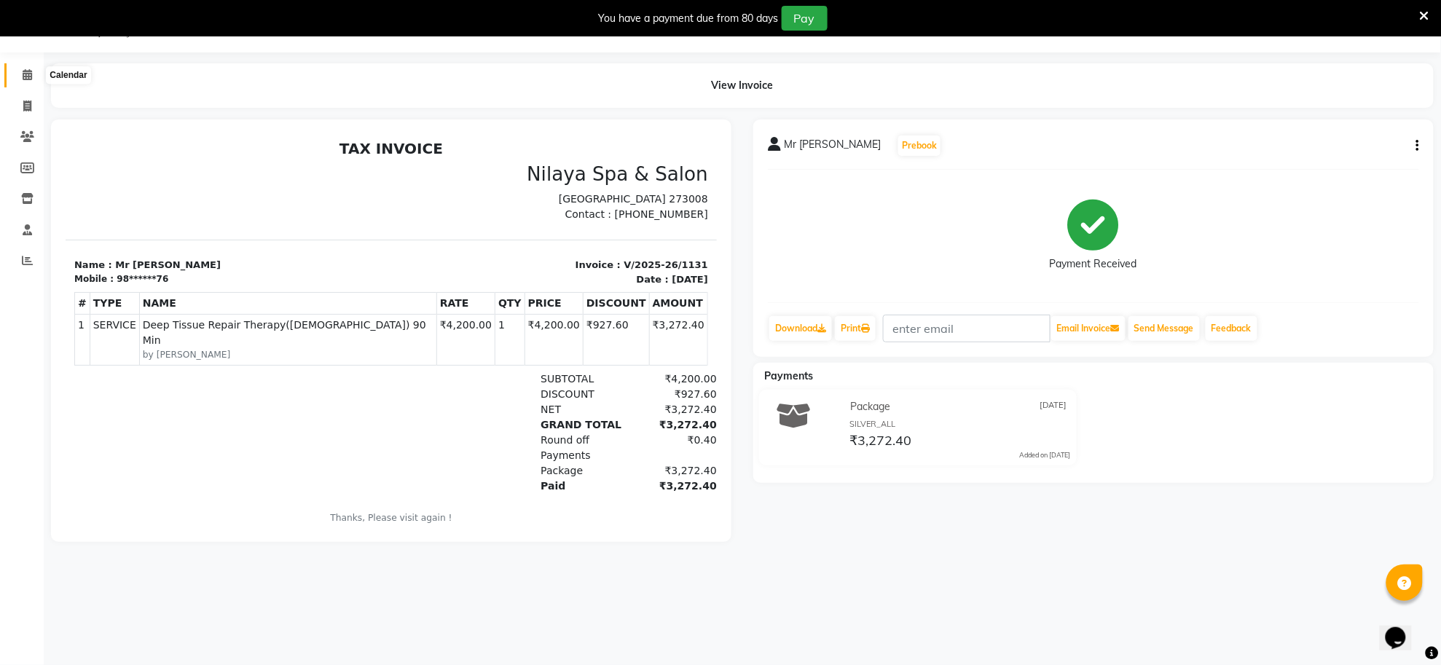
click at [27, 74] on icon at bounding box center [27, 74] width 9 height 11
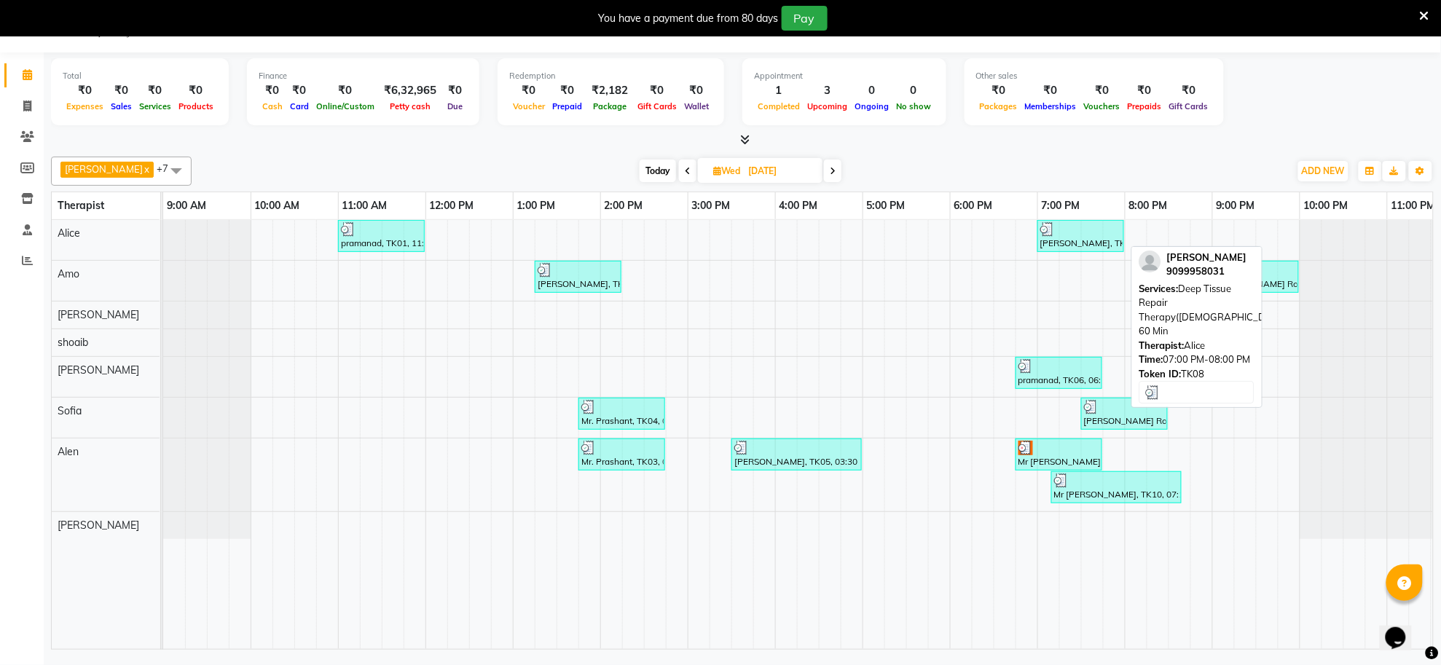
click at [1068, 239] on div "[PERSON_NAME], TK08, 07:00 PM-08:00 PM, Deep Tissue Repair Therapy([DEMOGRAPHIC…" at bounding box center [1081, 236] width 84 height 28
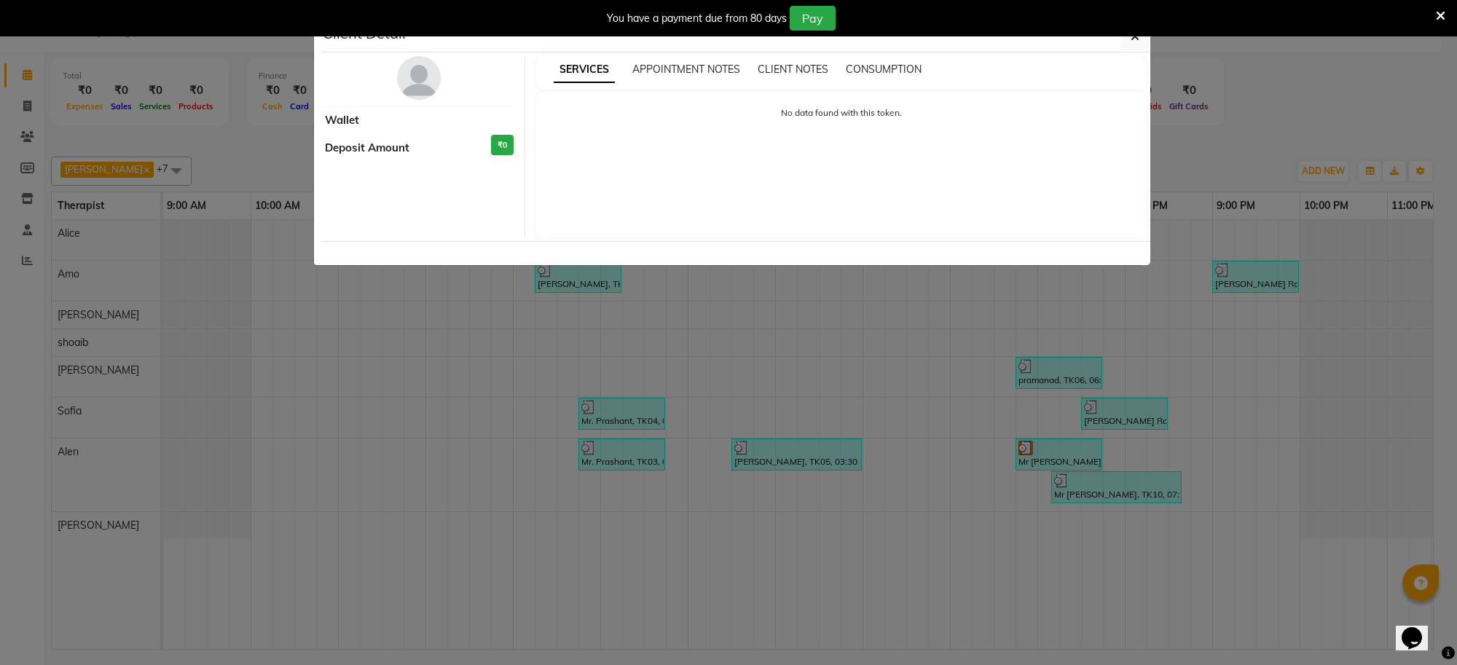
select select "3"
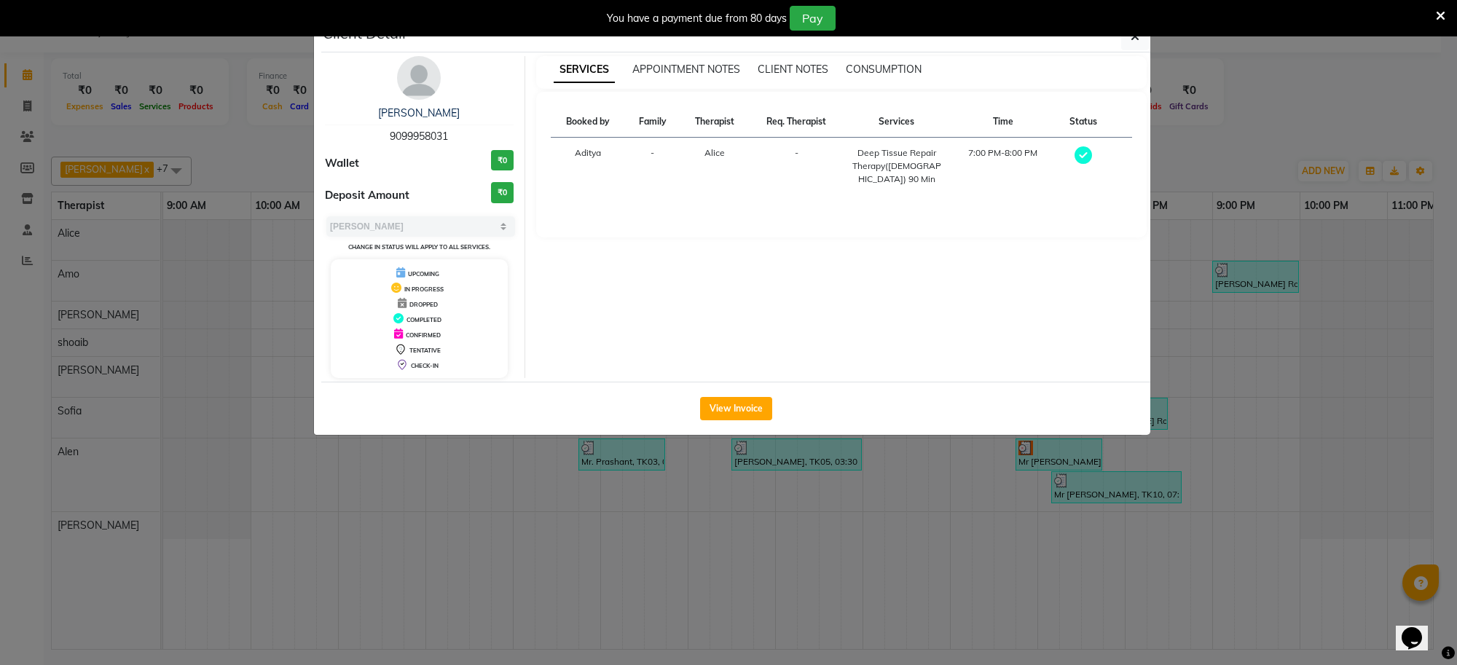
click at [774, 409] on div "View Invoice" at bounding box center [735, 408] width 829 height 53
click at [750, 410] on button "View Invoice" at bounding box center [736, 408] width 72 height 23
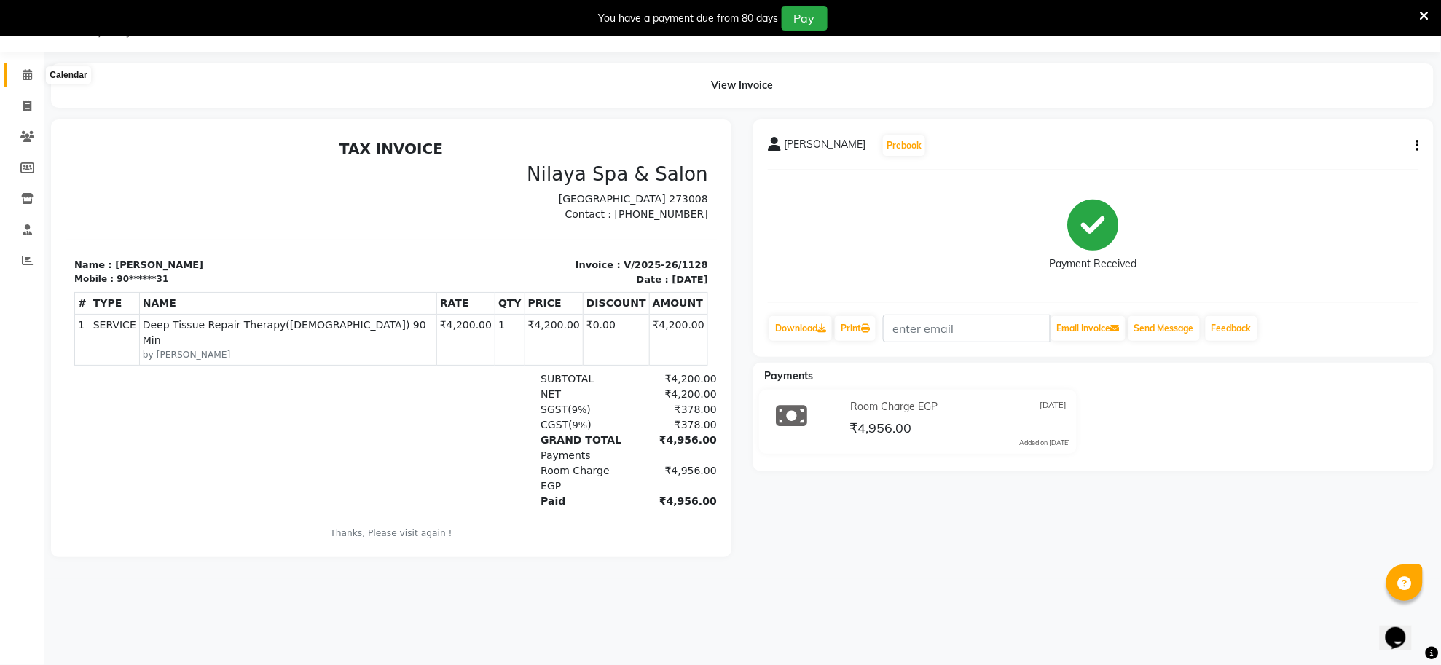
click at [15, 70] on span at bounding box center [27, 75] width 25 height 17
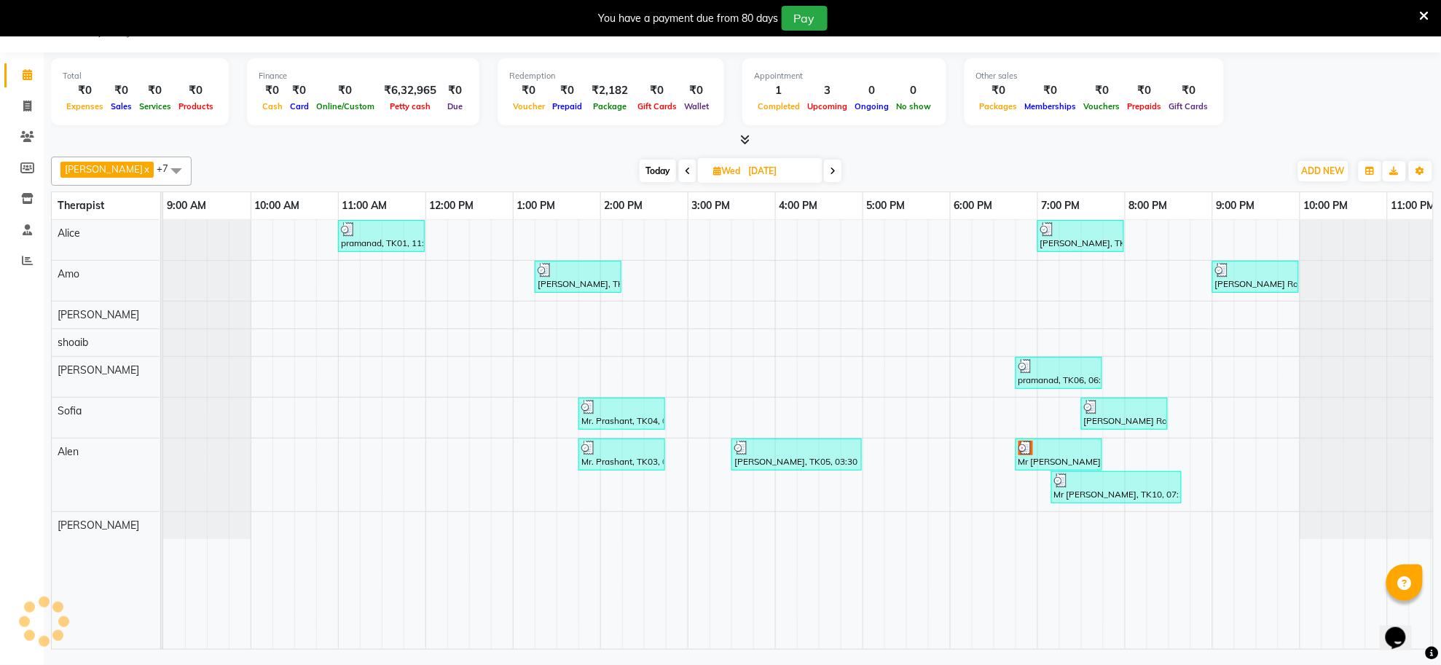
scroll to position [0, 41]
